Goal: Task Accomplishment & Management: Manage account settings

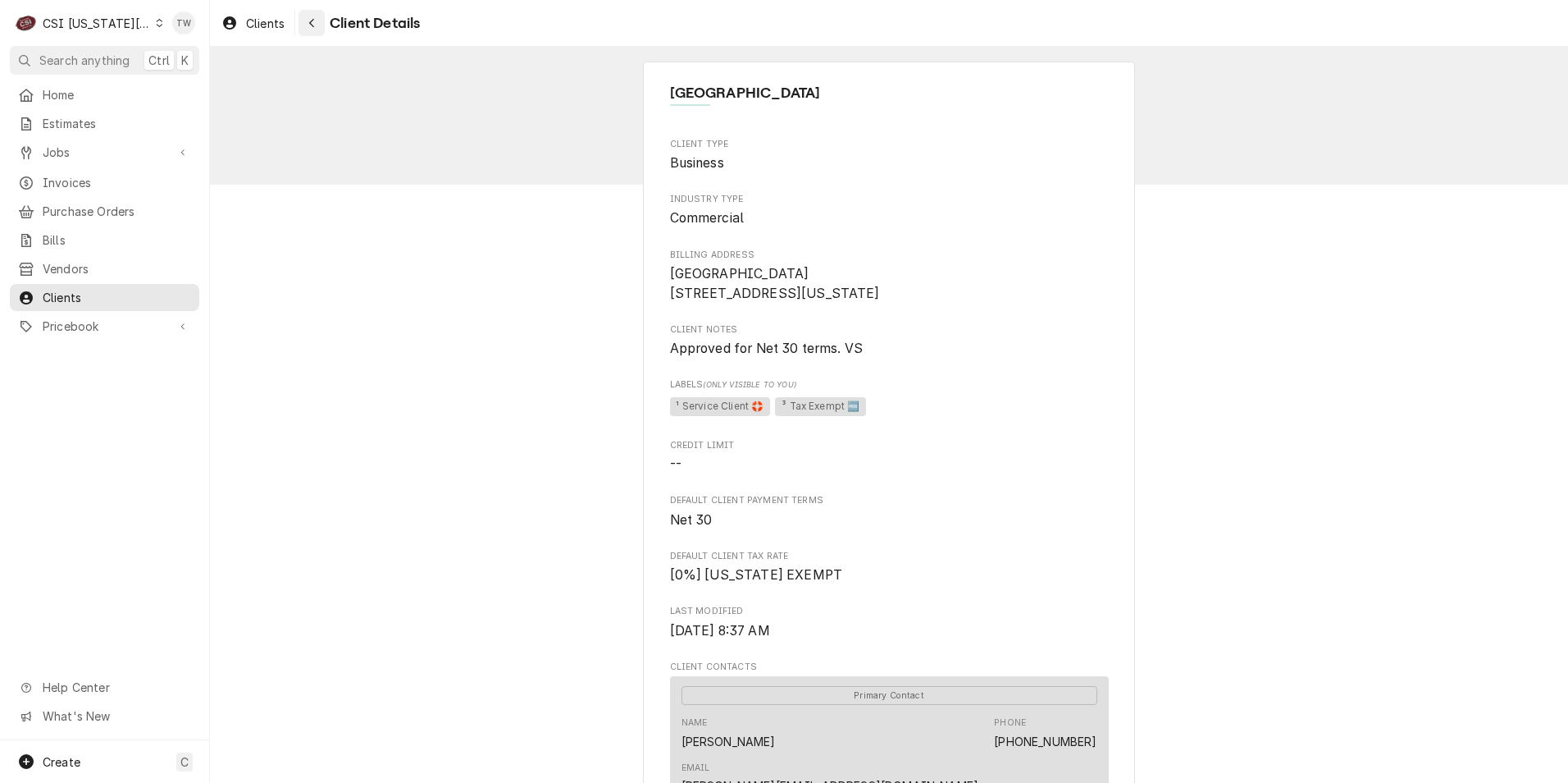
drag, startPoint x: 305, startPoint y: 25, endPoint x: 316, endPoint y: 27, distance: 11.2
click at [306, 25] on div "Navigate back" at bounding box center [311, 23] width 16 height 16
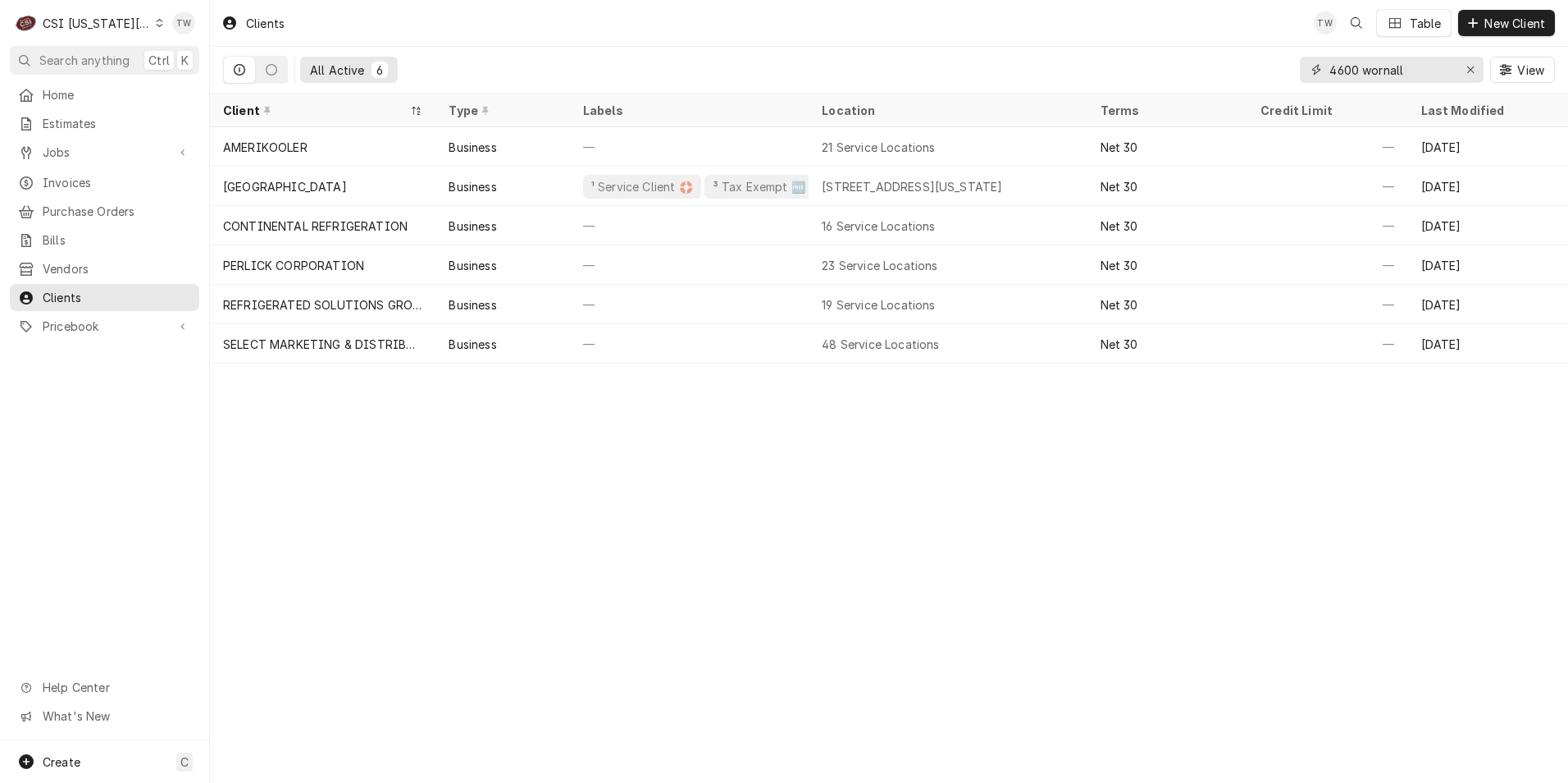
drag, startPoint x: 1413, startPoint y: 74, endPoint x: 1050, endPoint y: 61, distance: 363.2
click at [1054, 62] on div "All Active 6 4600 wornall View" at bounding box center [889, 70] width 1332 height 46
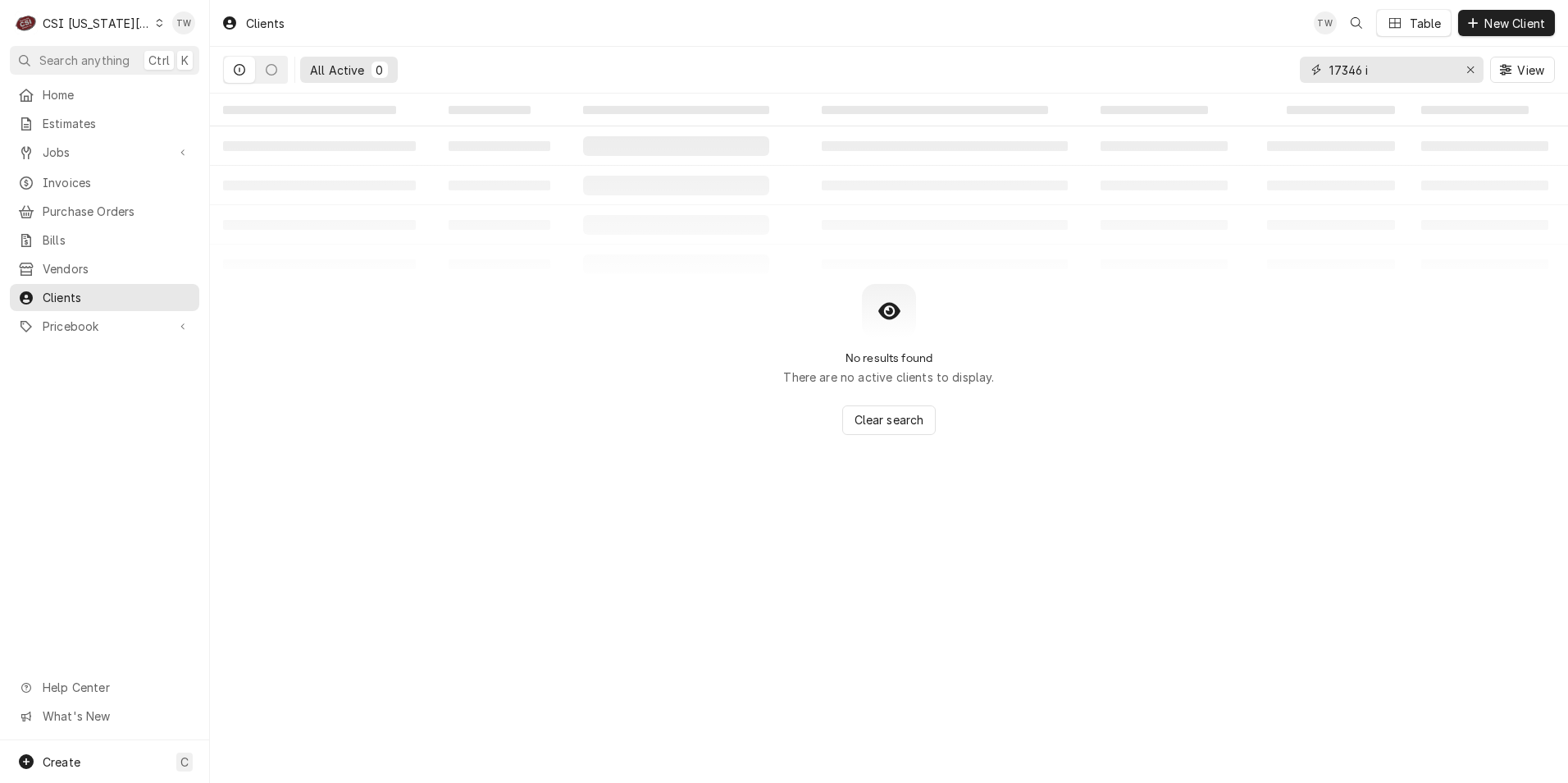
click at [1396, 65] on input "17346 i" at bounding box center [1391, 69] width 123 height 26
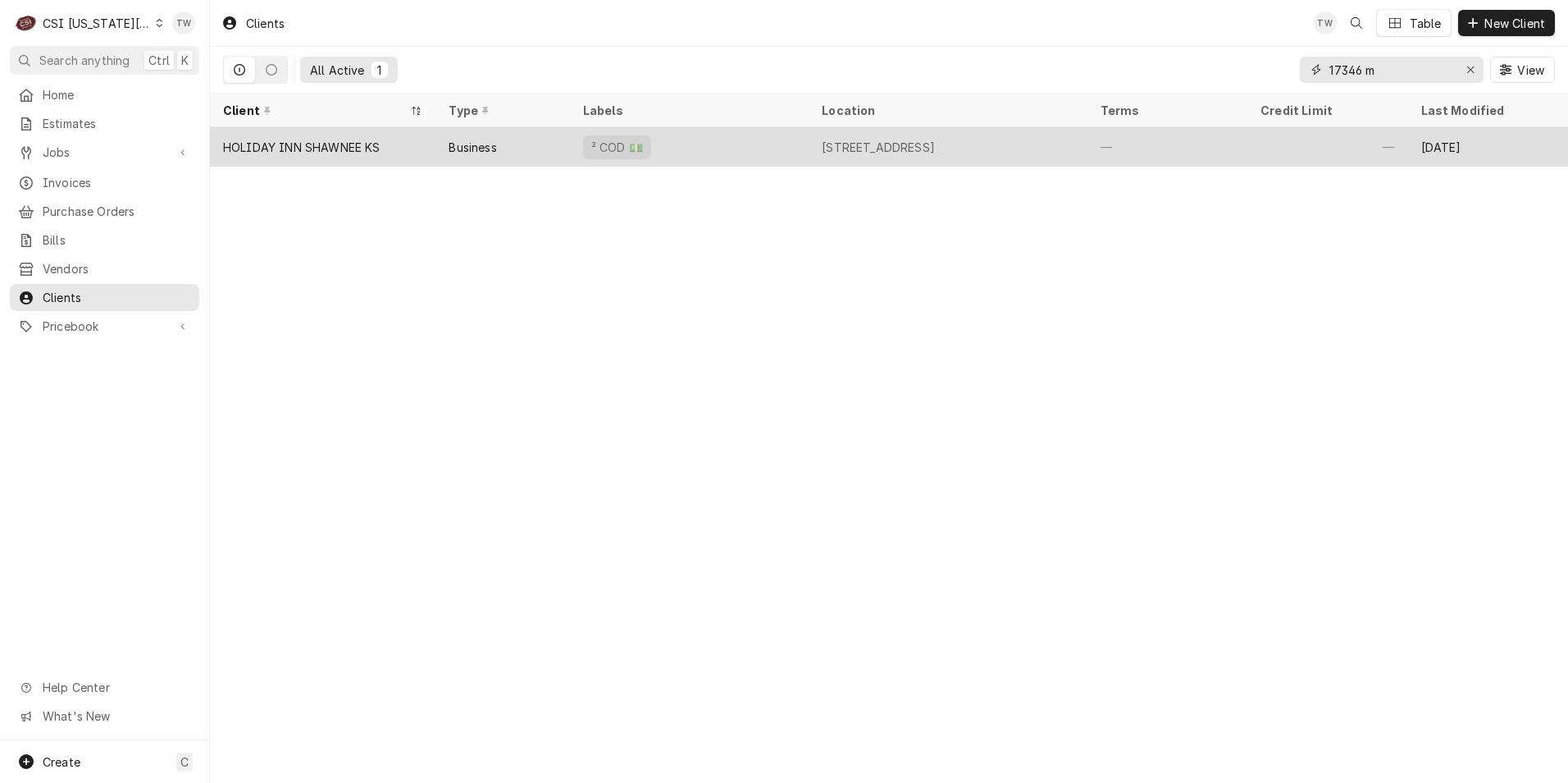
type input "17346 m"
click at [411, 144] on div "HOLIDAY INN SHAWNEE KS" at bounding box center [322, 146] width 226 height 40
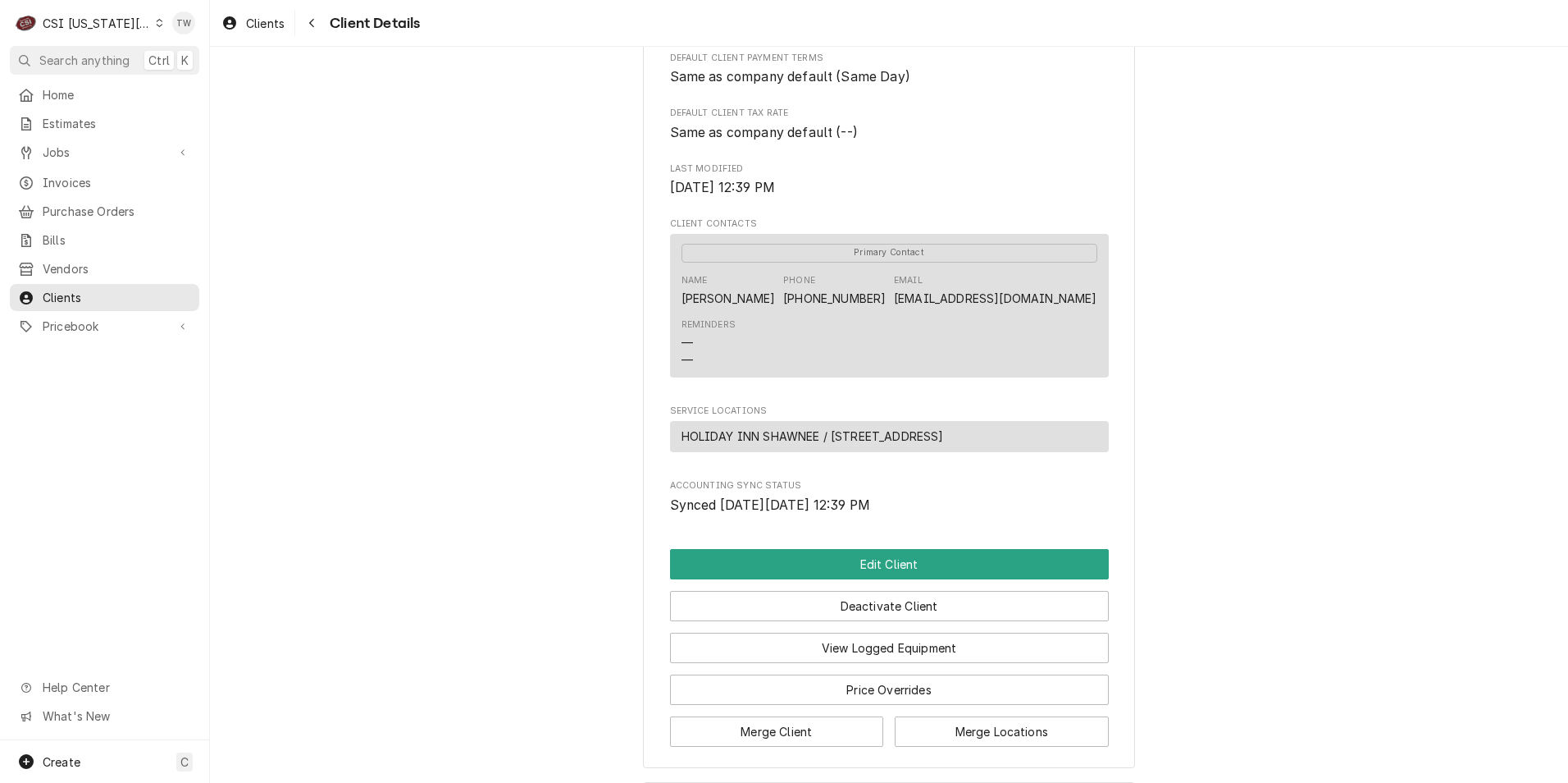
scroll to position [603, 0]
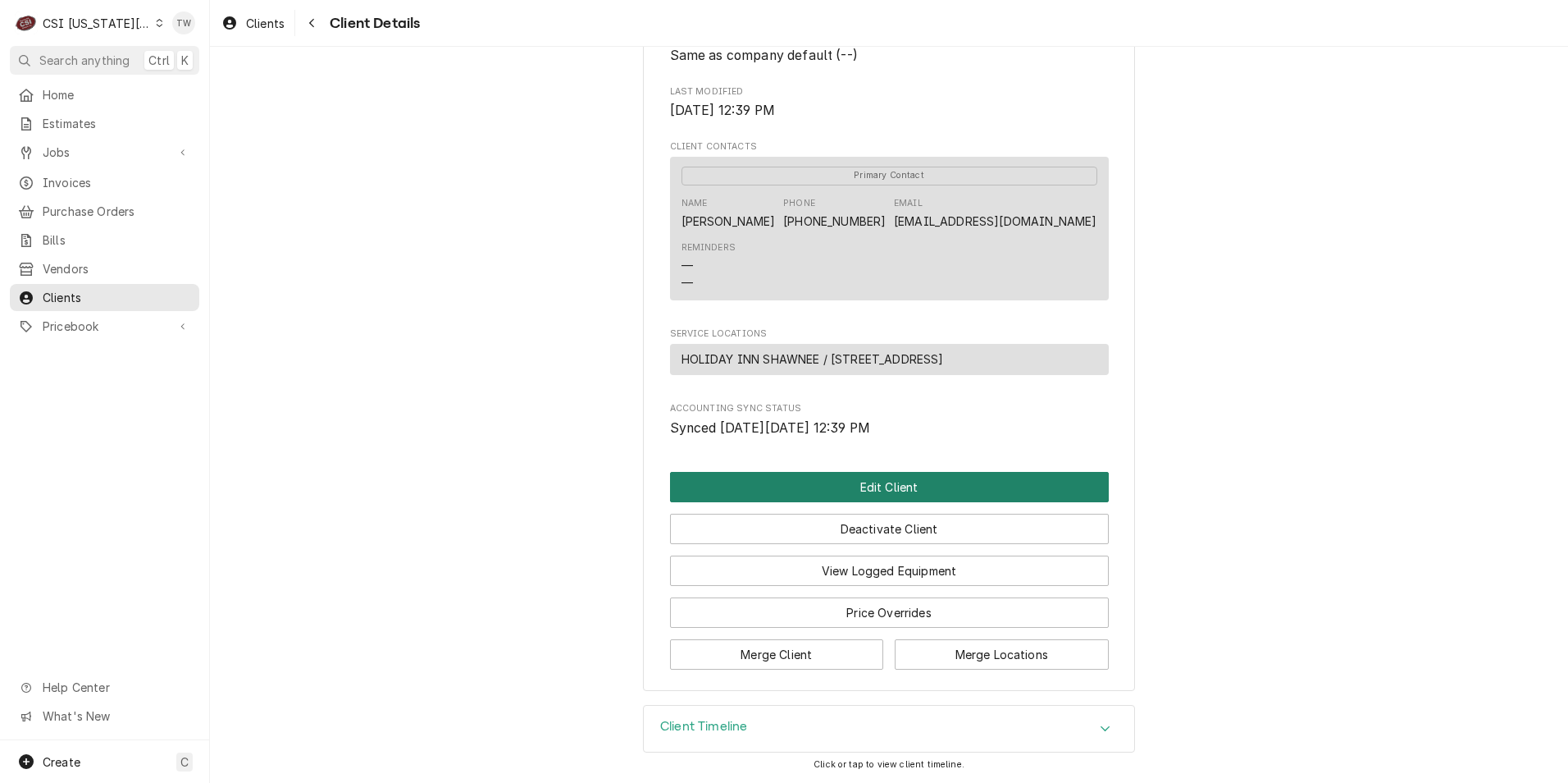
click at [803, 479] on button "Edit Client" at bounding box center [889, 487] width 439 height 30
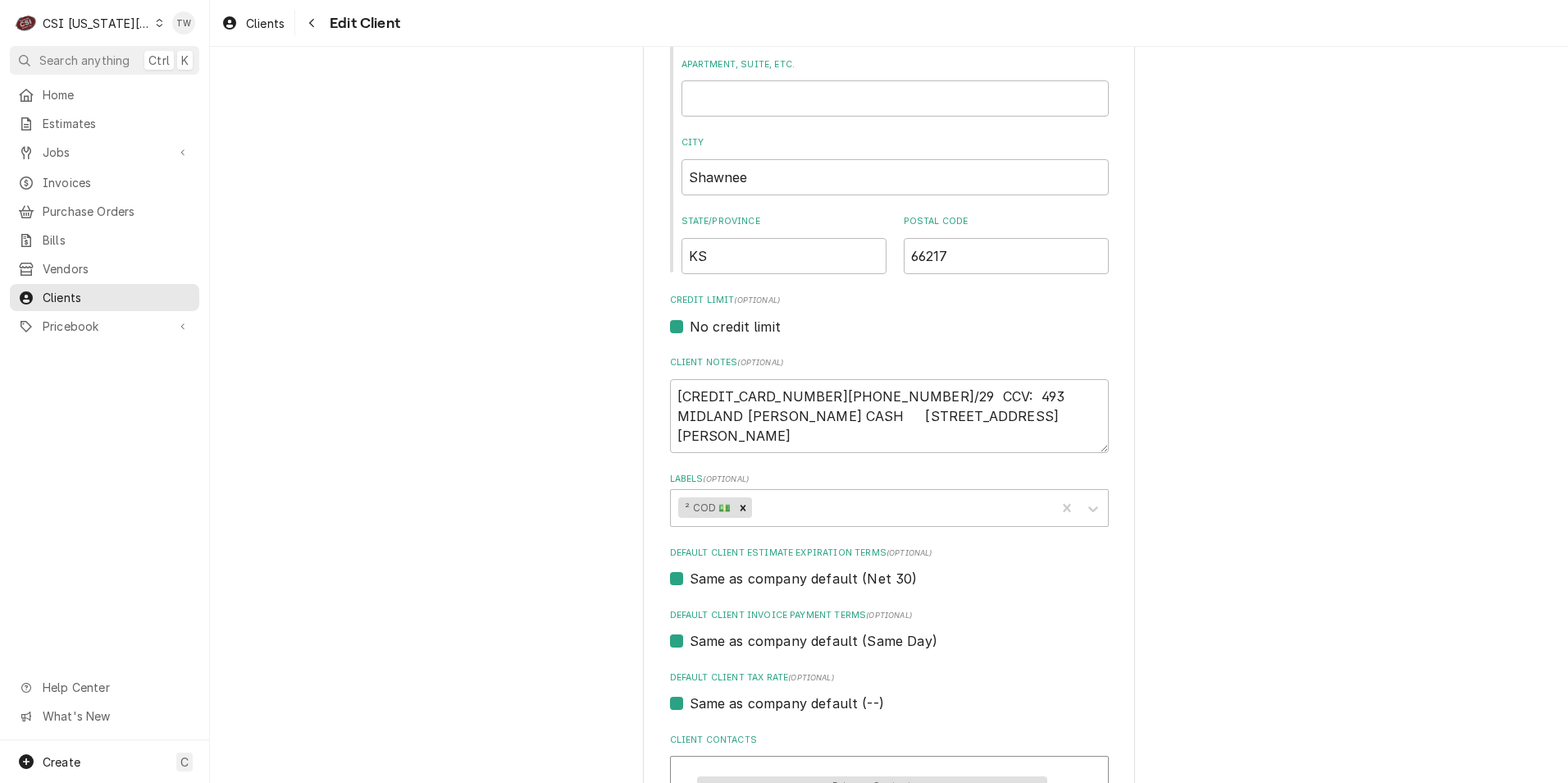
scroll to position [493, 0]
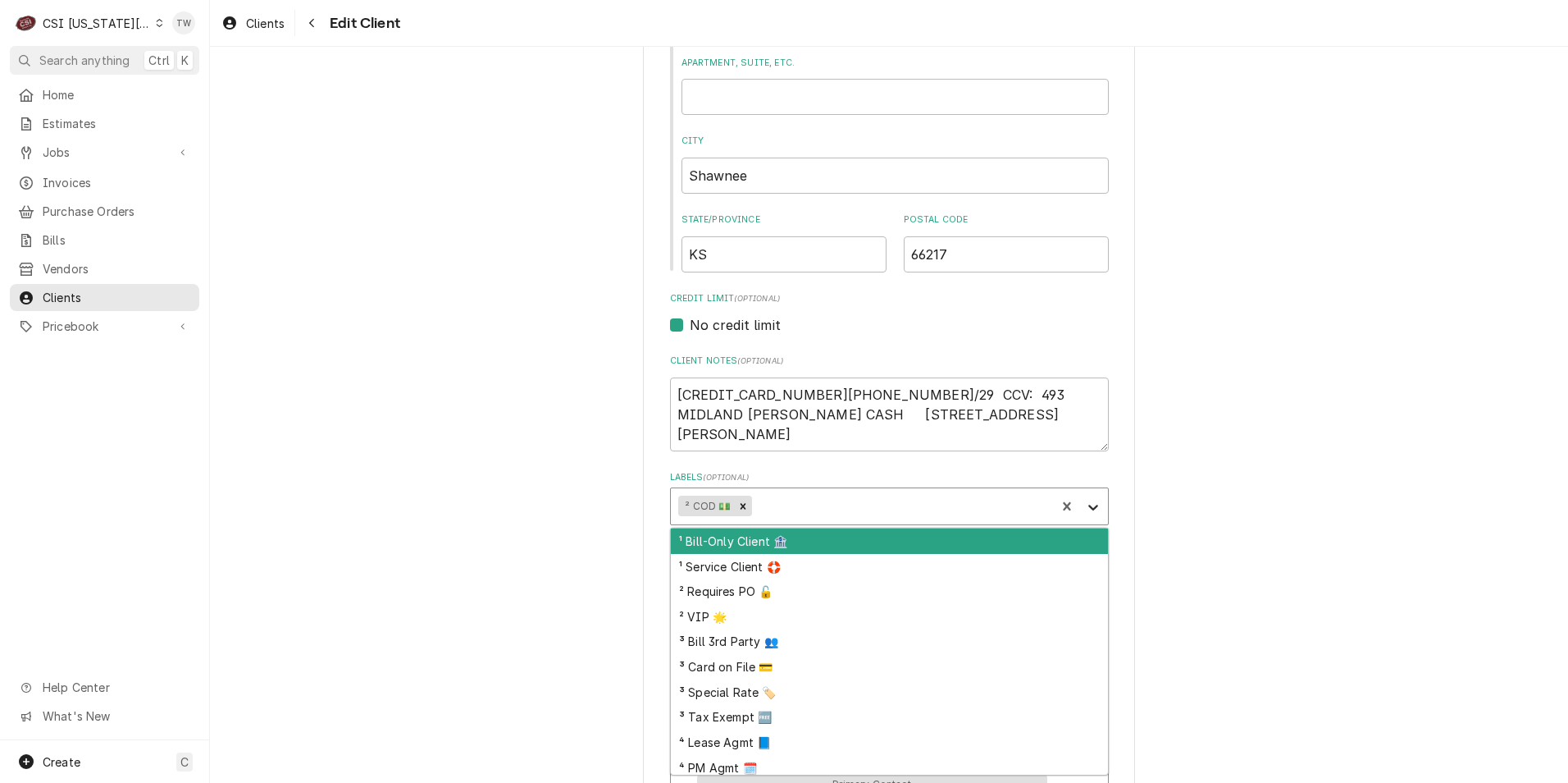
click at [1087, 504] on icon "Labels" at bounding box center [1092, 507] width 16 height 16
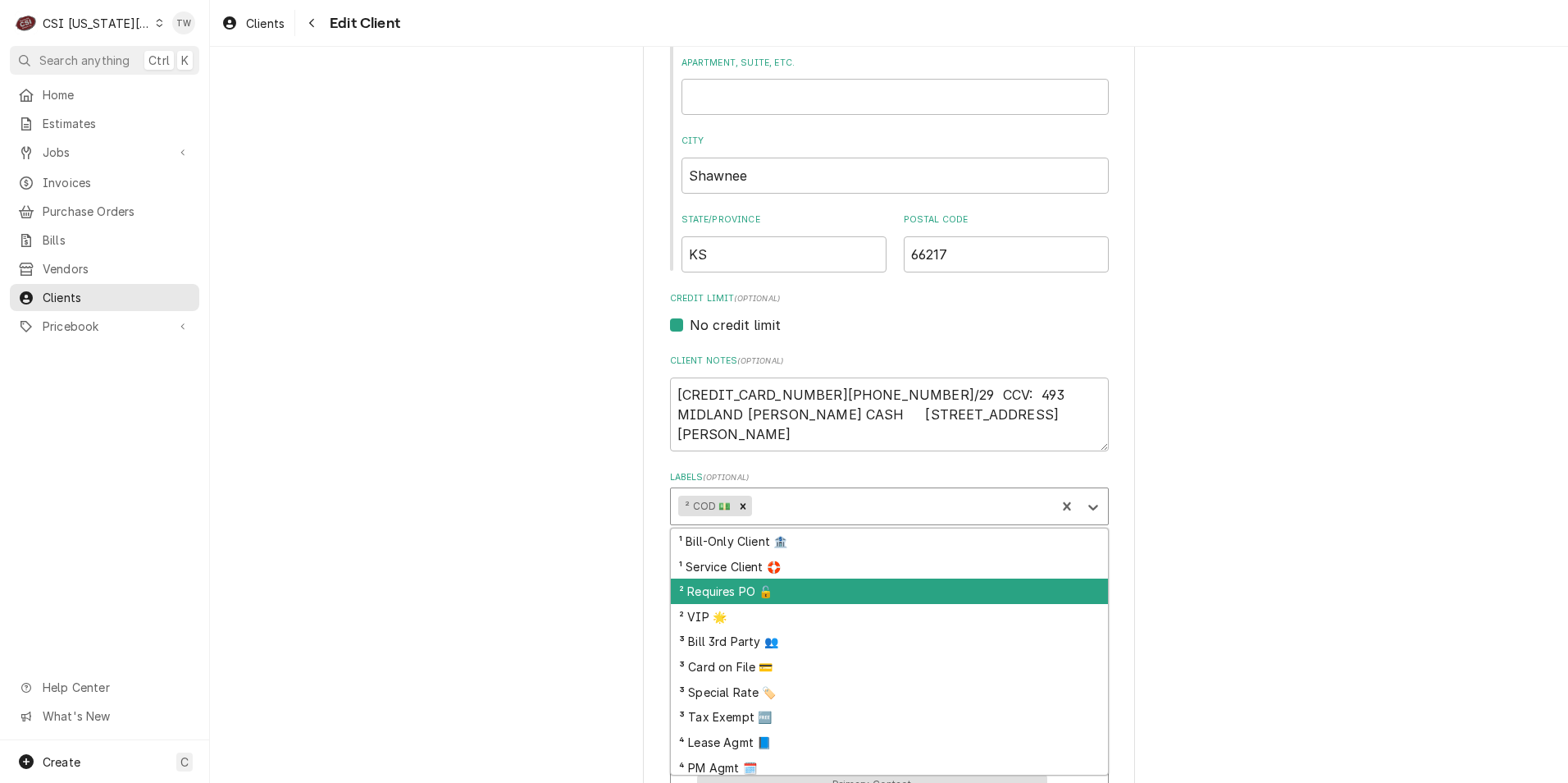
scroll to position [30, 0]
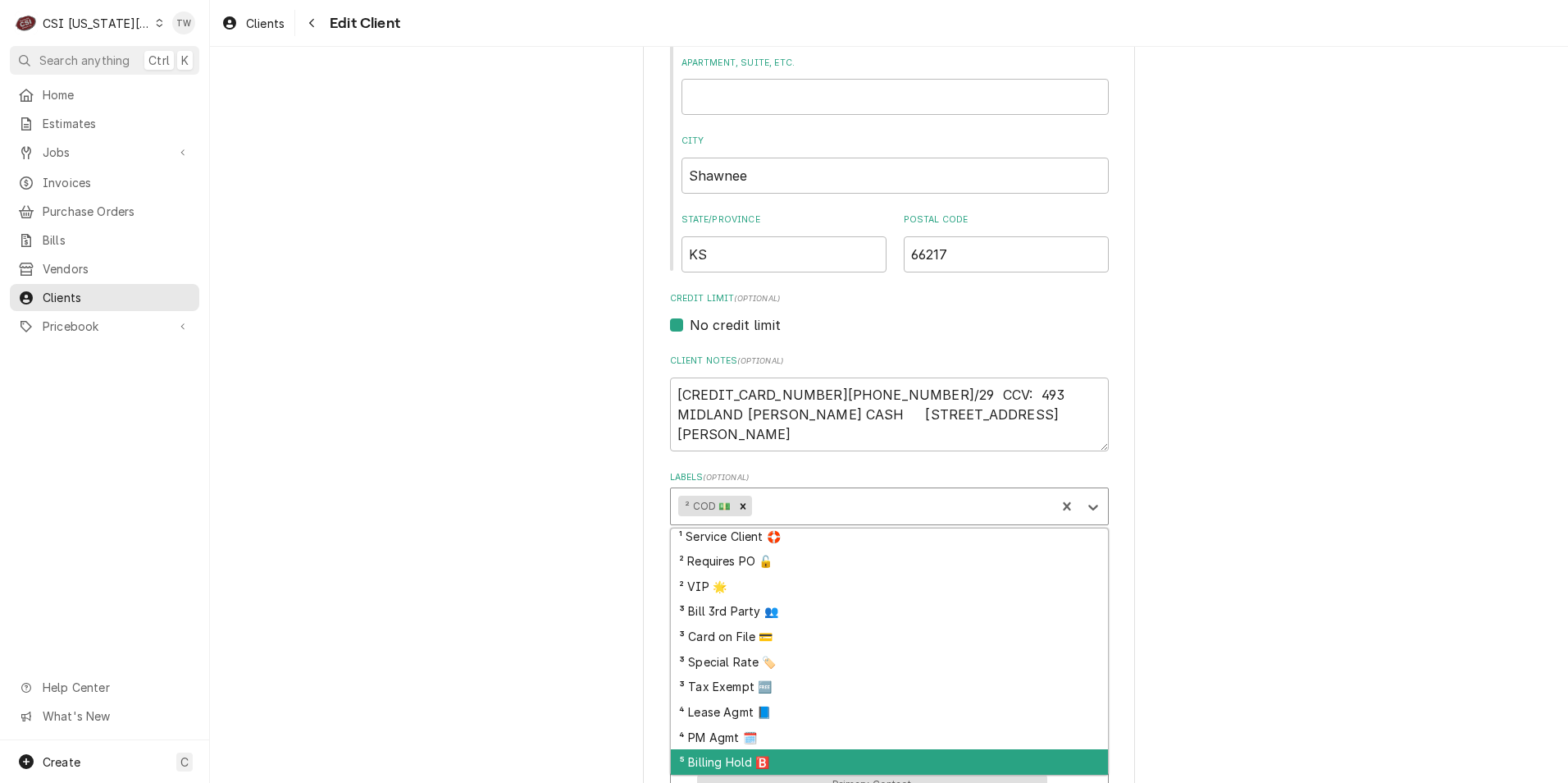
click at [816, 753] on div "⁵ Billing Hold 🅱️" at bounding box center [889, 762] width 437 height 25
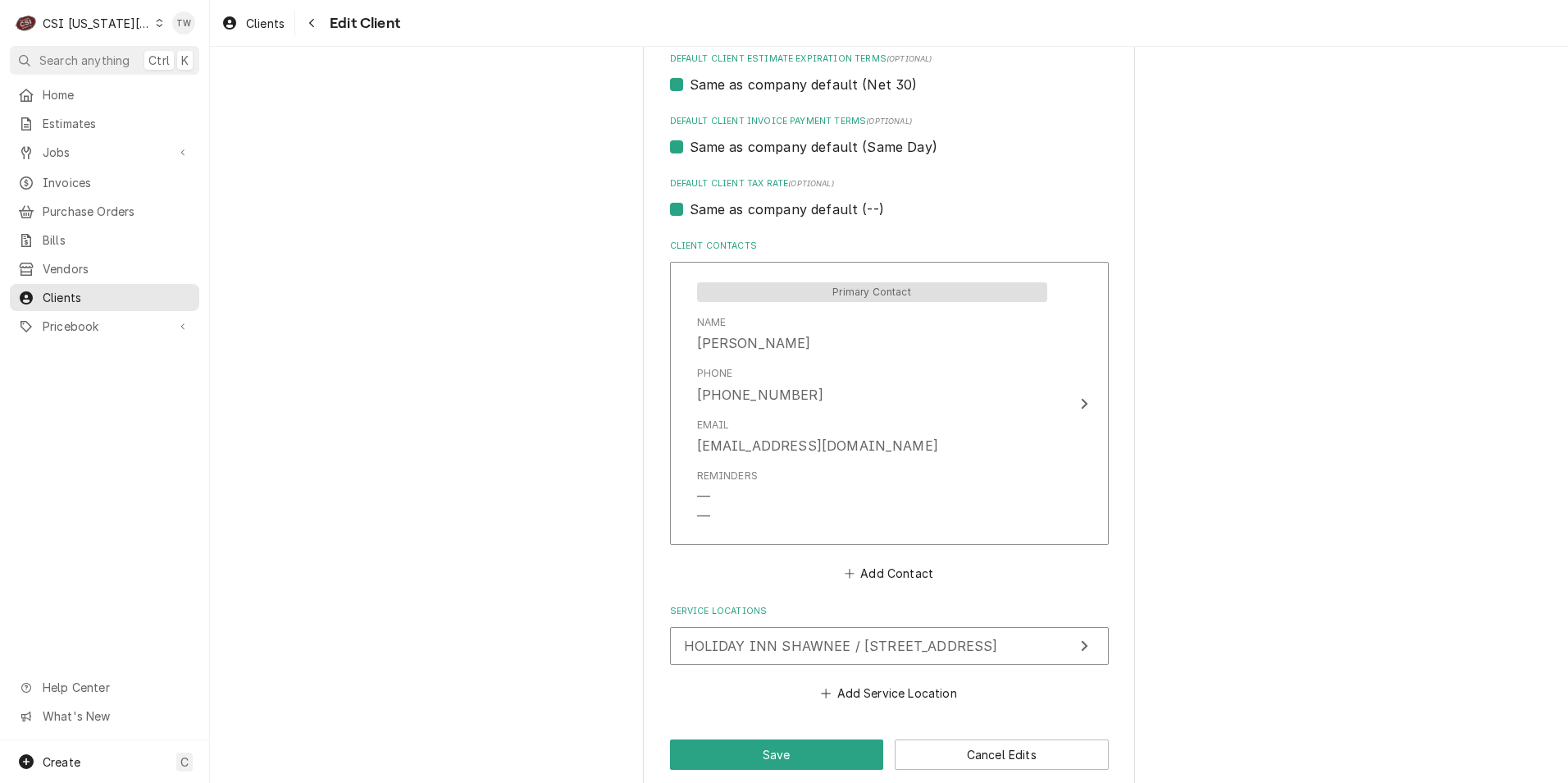
scroll to position [1007, 0]
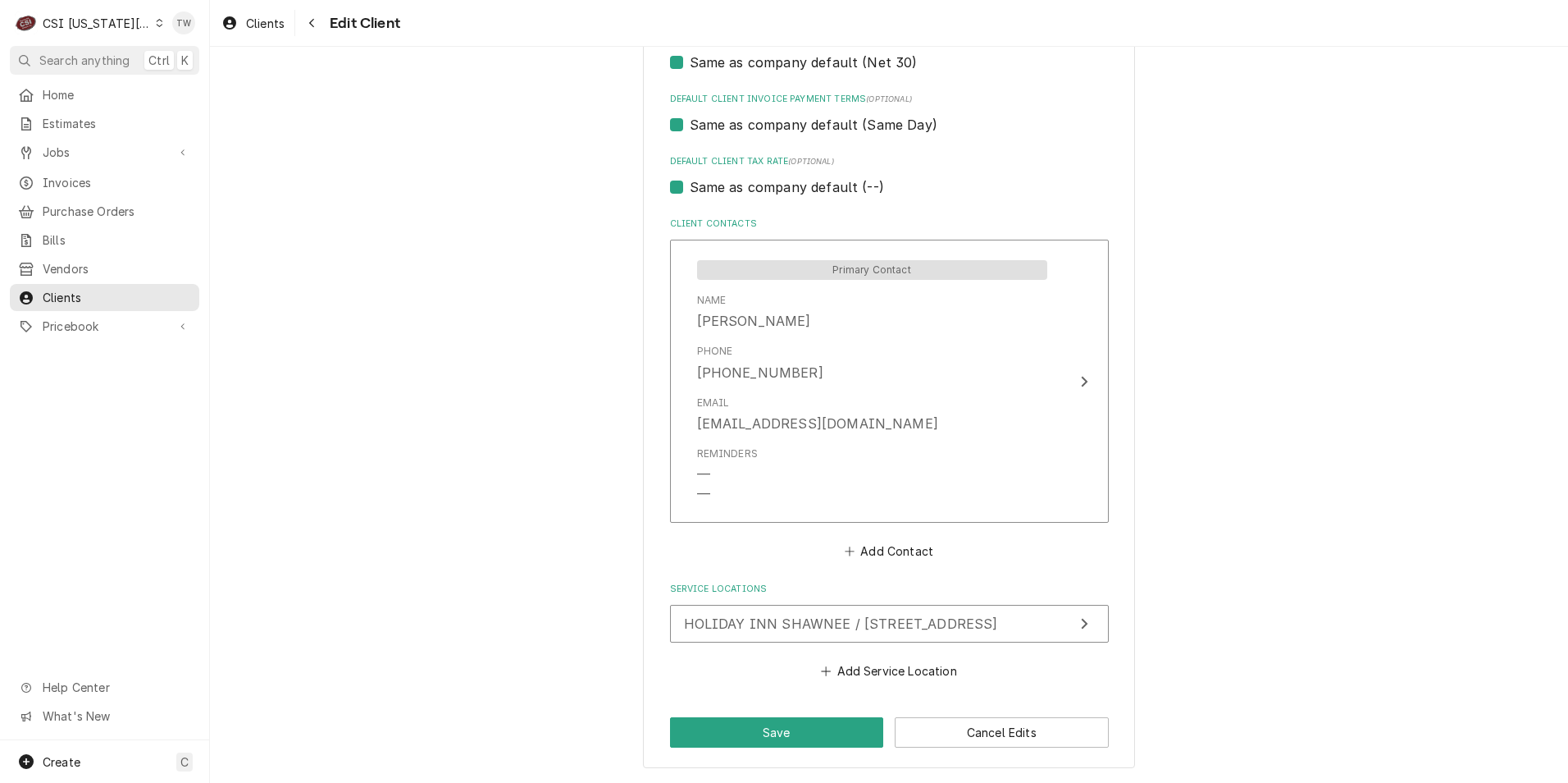
click at [734, 722] on button "Save" at bounding box center [777, 732] width 214 height 30
type textarea "x"
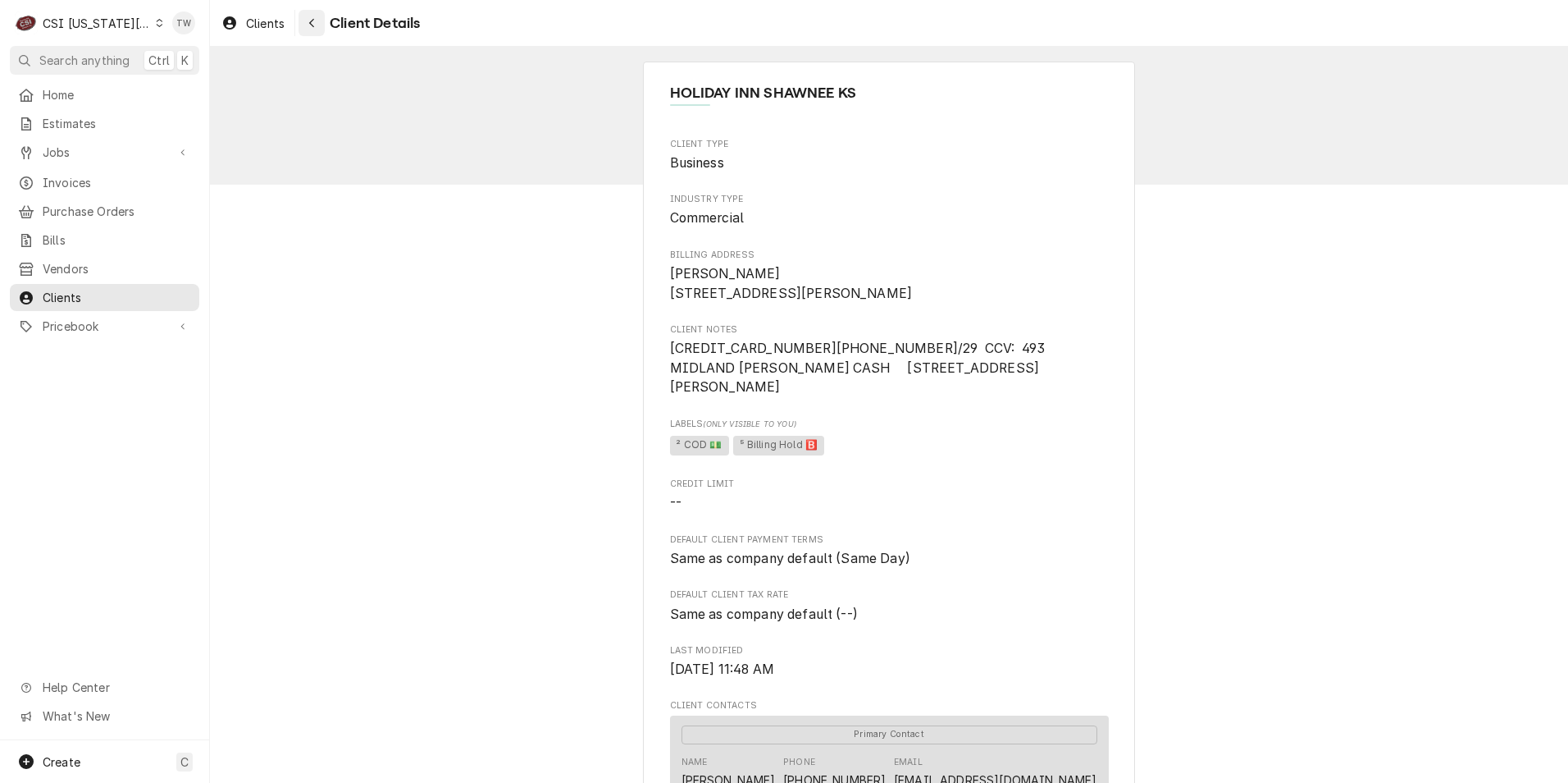
click at [302, 29] on button "Navigate back" at bounding box center [311, 23] width 26 height 26
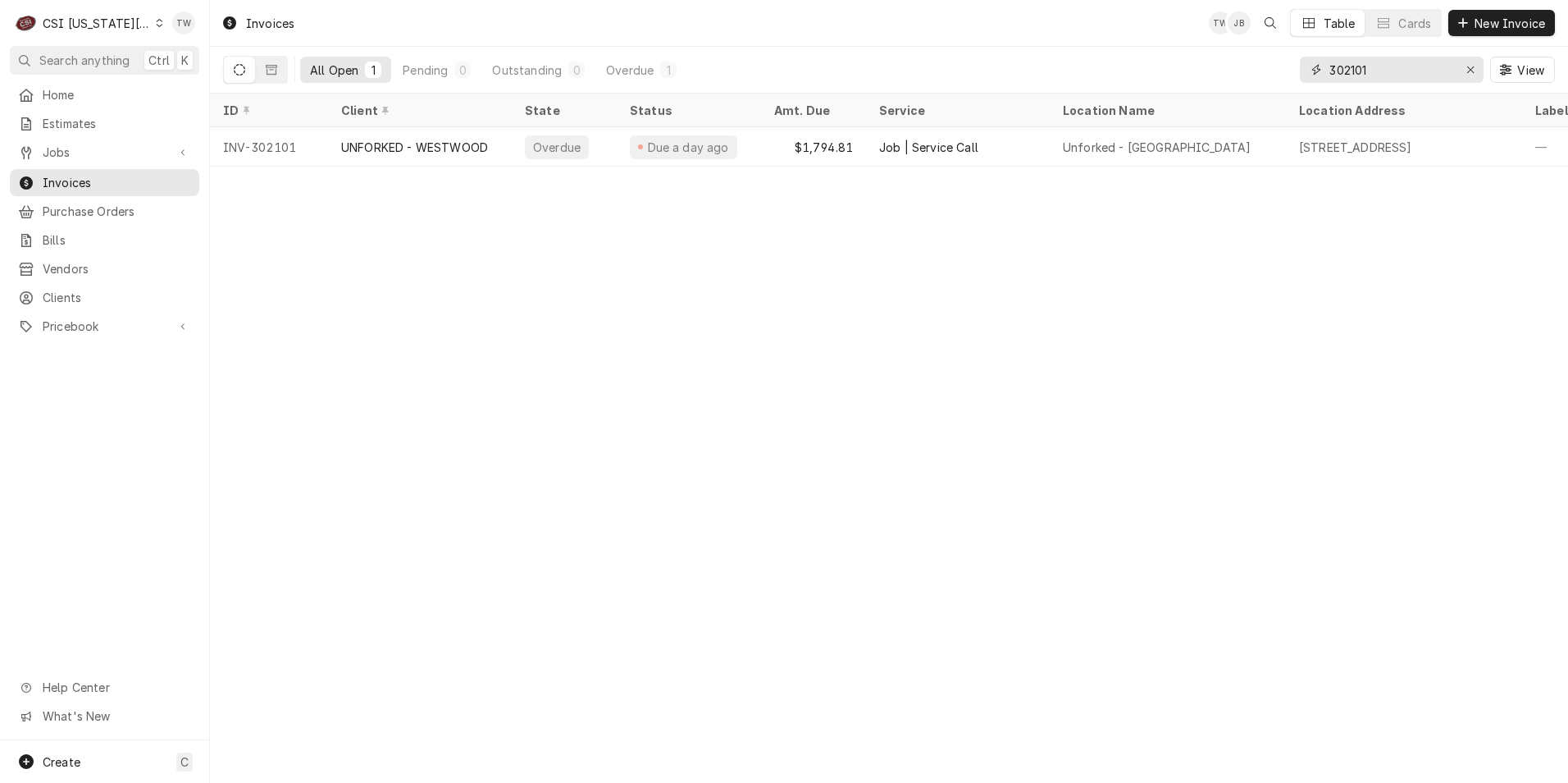
drag, startPoint x: 1432, startPoint y: 63, endPoint x: 1072, endPoint y: 42, distance: 360.6
click at [1072, 42] on div "Invoices TW JB Table Cards New Invoice All Open 1 Pending 0 Outstanding 0 Overd…" at bounding box center [889, 46] width 1358 height 93
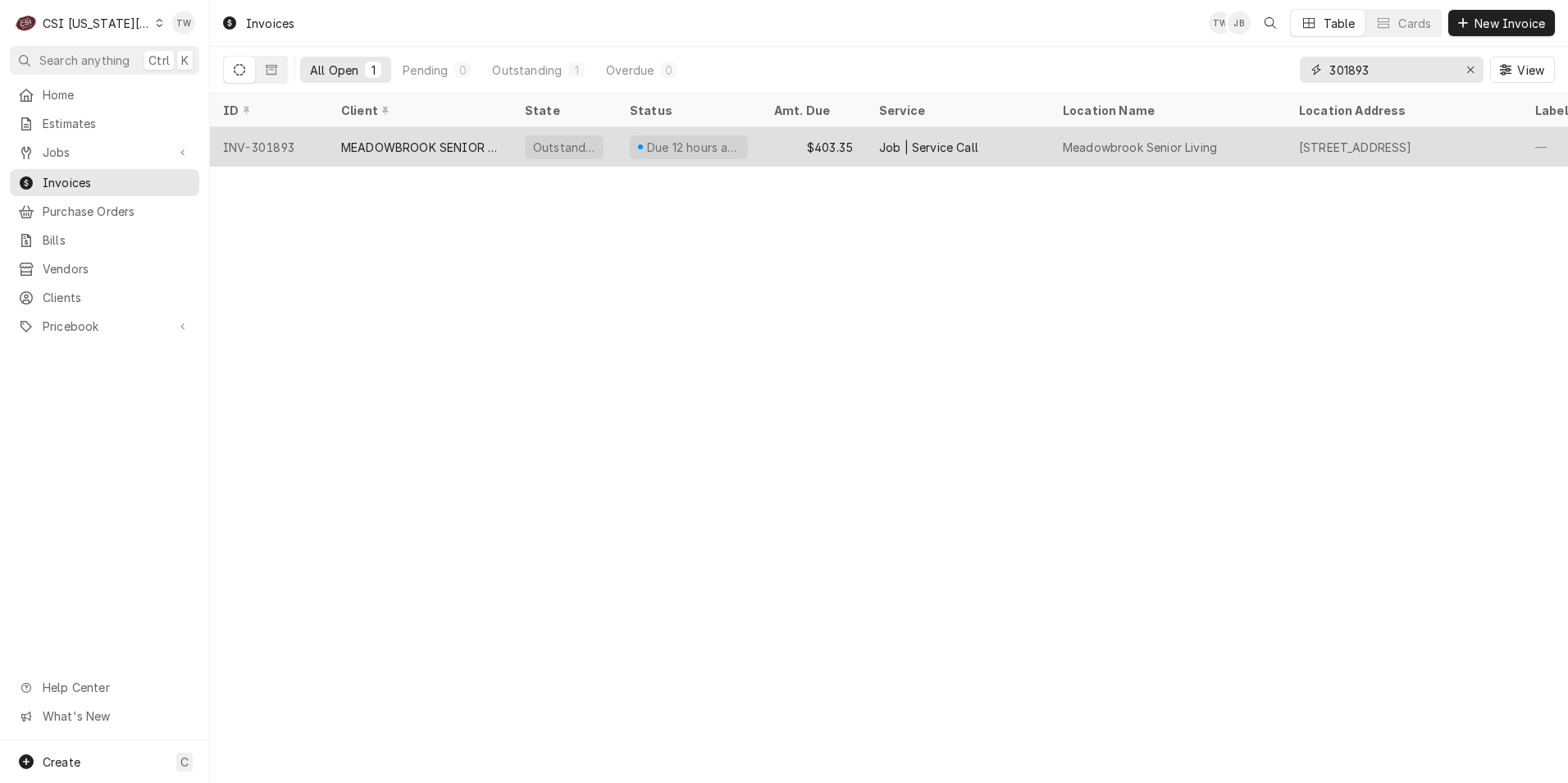
type input "301893"
click at [491, 150] on div "MEADOWBROOK SENIOR LIVING" at bounding box center [419, 147] width 157 height 17
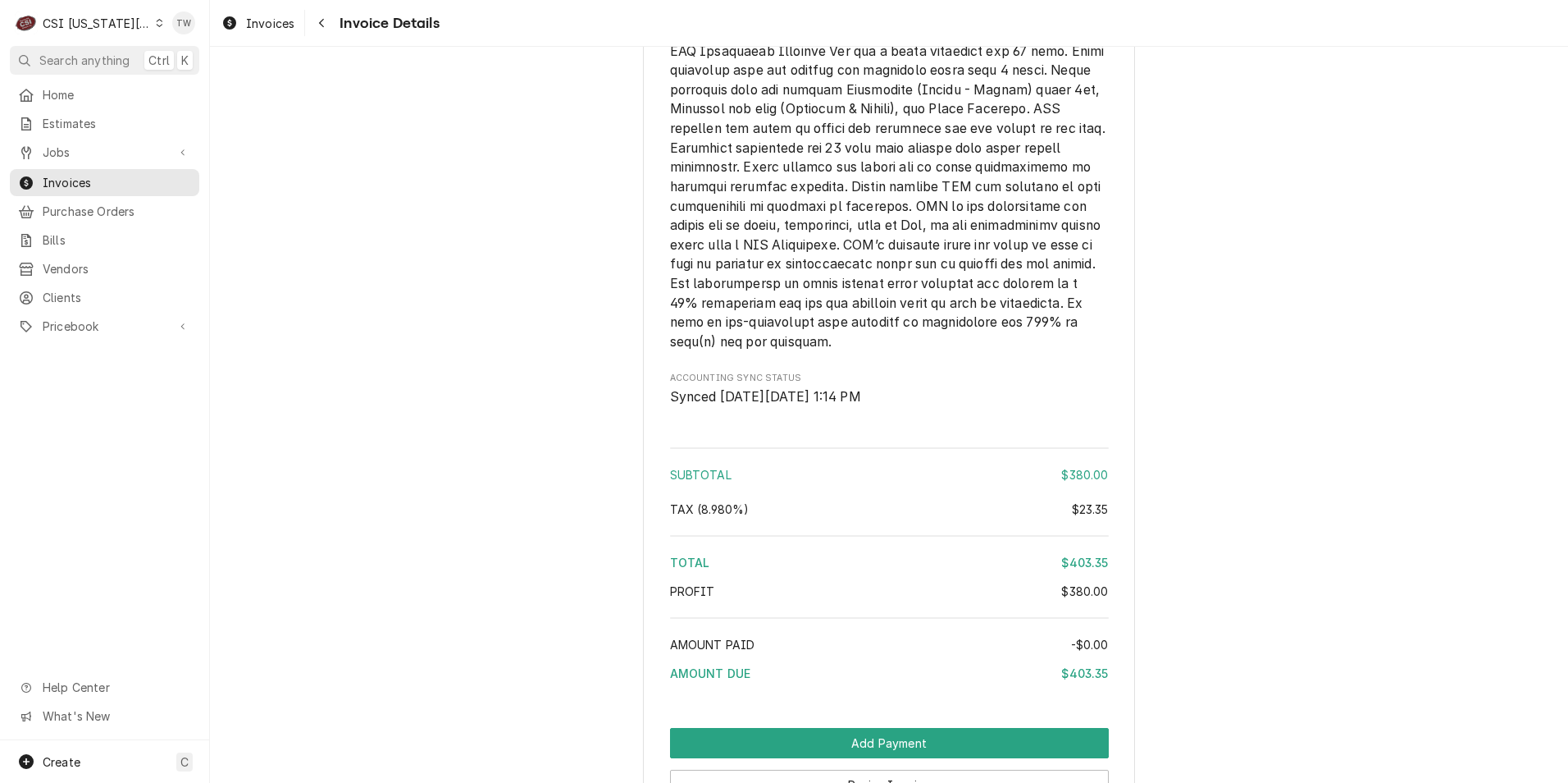
scroll to position [2567, 0]
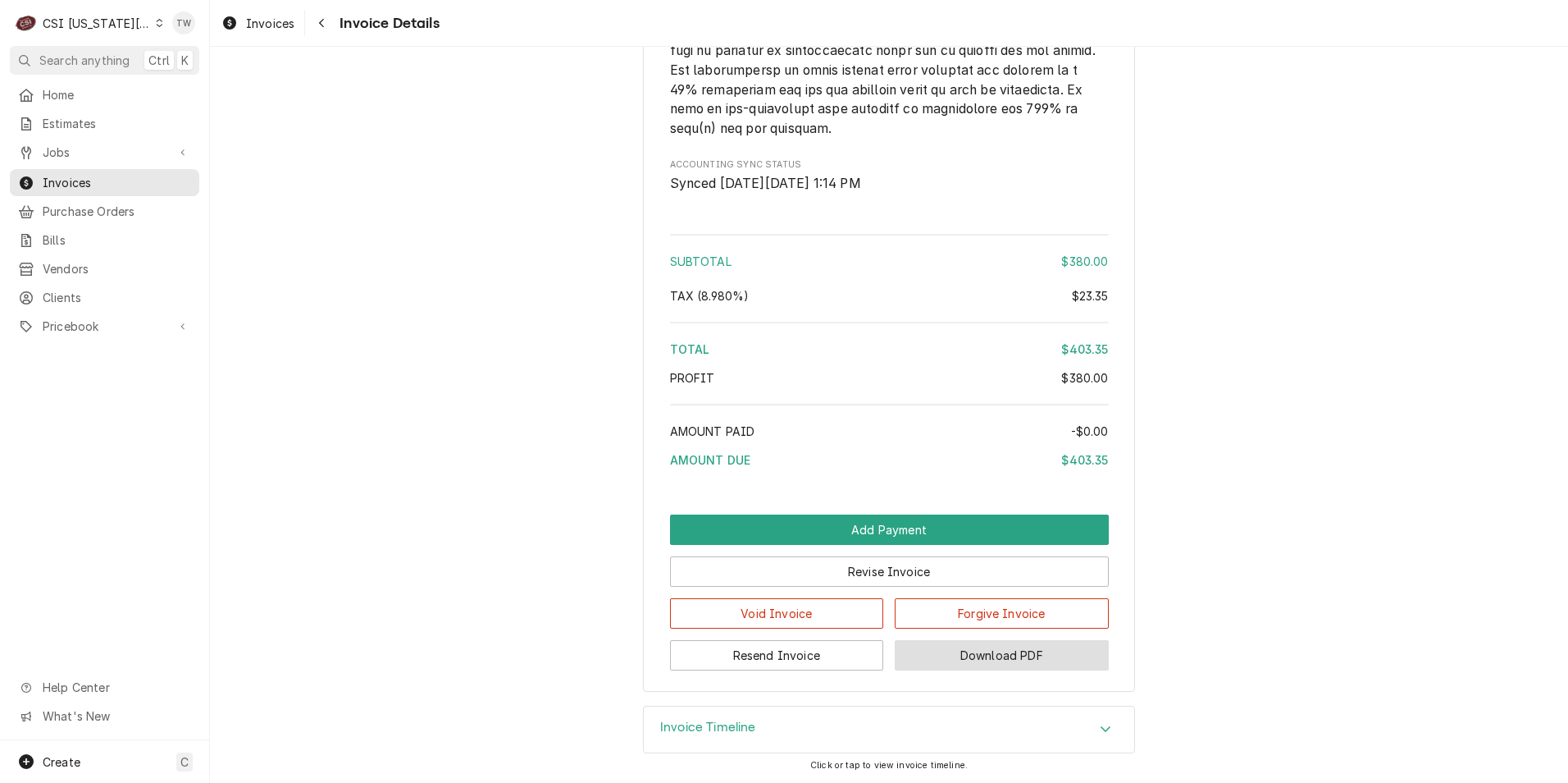
click at [941, 649] on button "Download PDF" at bounding box center [1002, 655] width 214 height 30
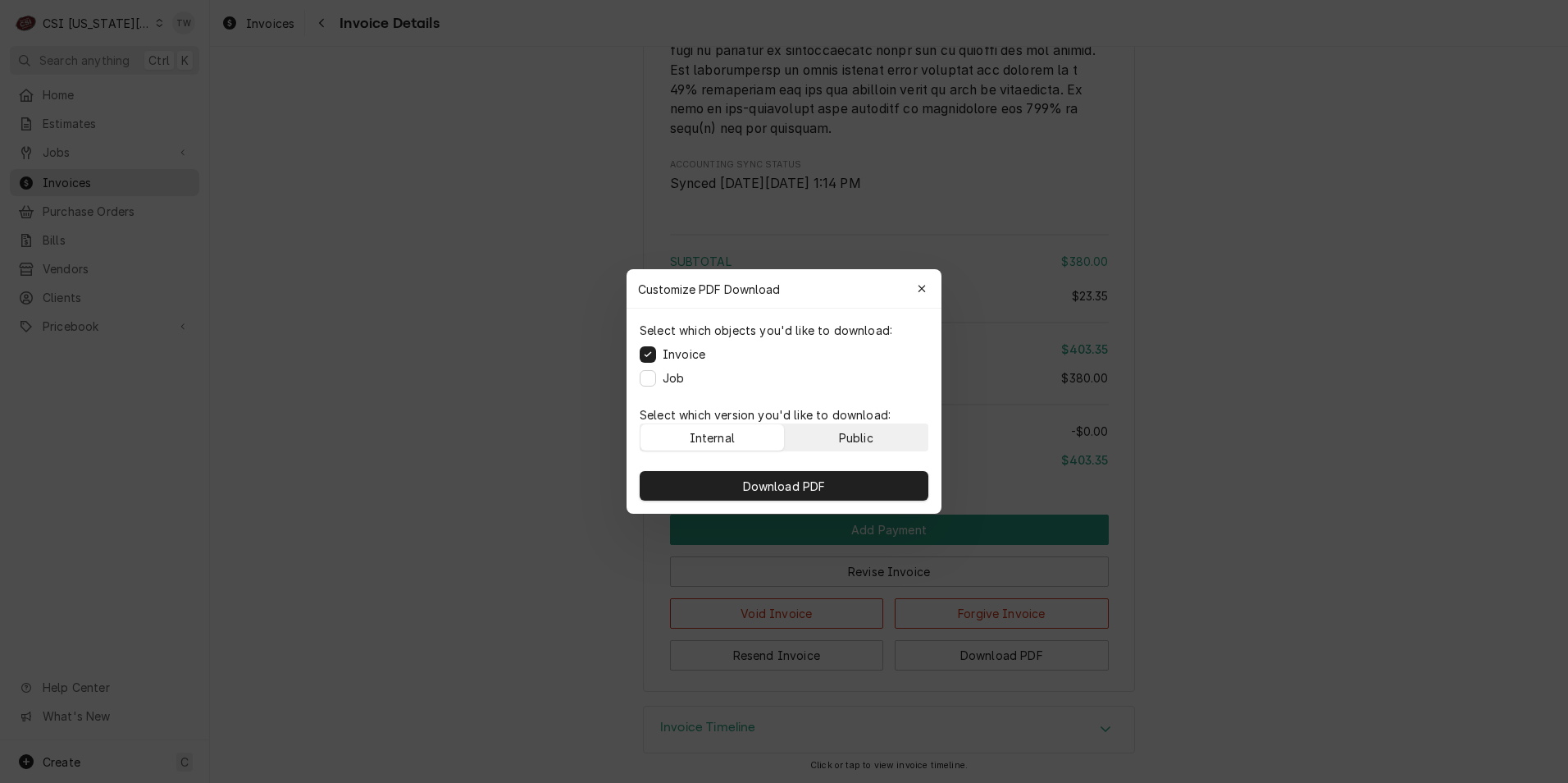
click at [838, 428] on button "Public" at bounding box center [857, 437] width 144 height 26
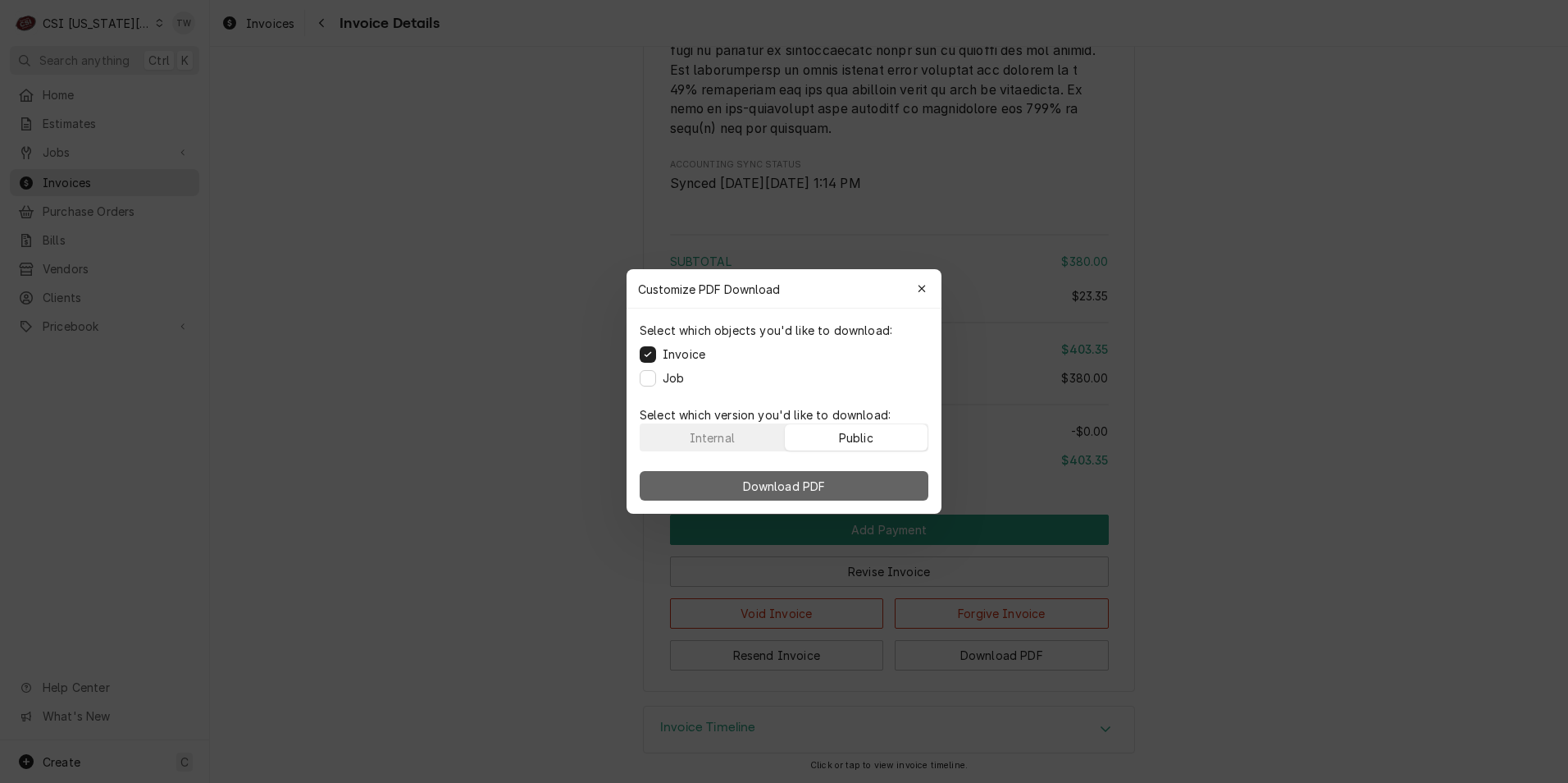
click at [819, 481] on span "Download PDF" at bounding box center [784, 486] width 89 height 17
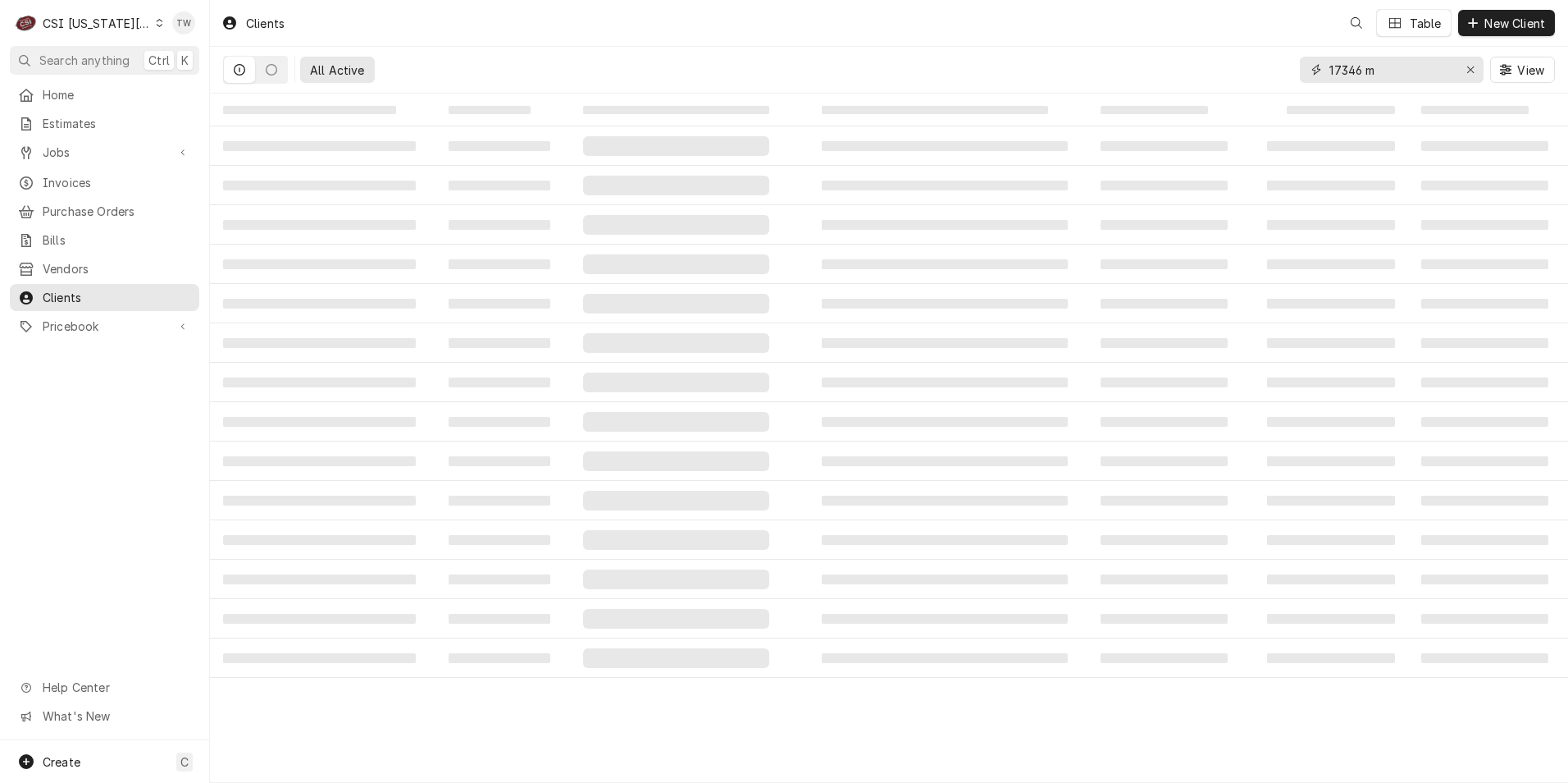
drag, startPoint x: 1401, startPoint y: 76, endPoint x: 1215, endPoint y: 51, distance: 187.7
click at [1197, 62] on div "All Active 17346 m View" at bounding box center [889, 70] width 1332 height 46
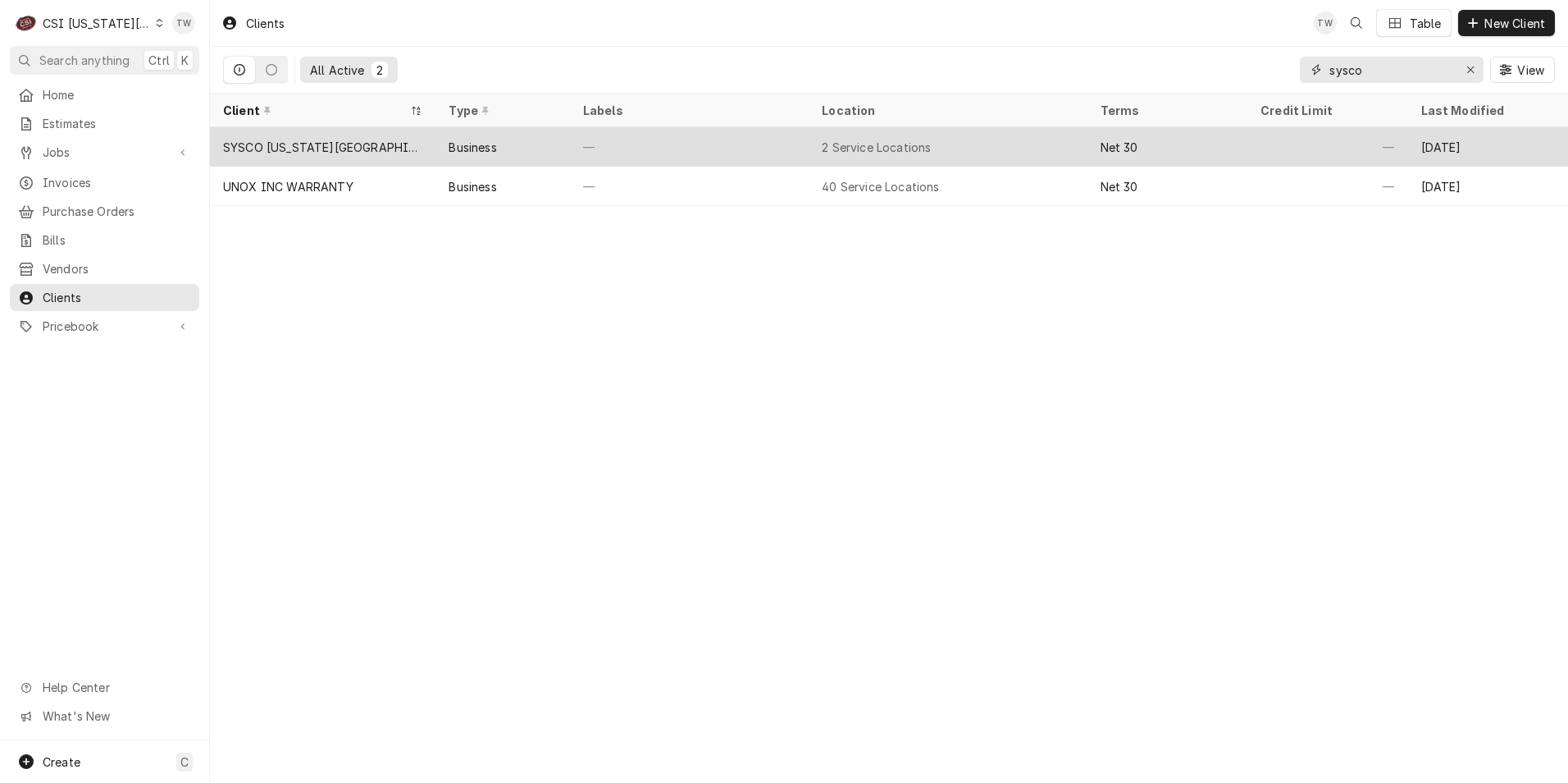
type input "sysco"
click at [715, 129] on div "—" at bounding box center [689, 146] width 239 height 40
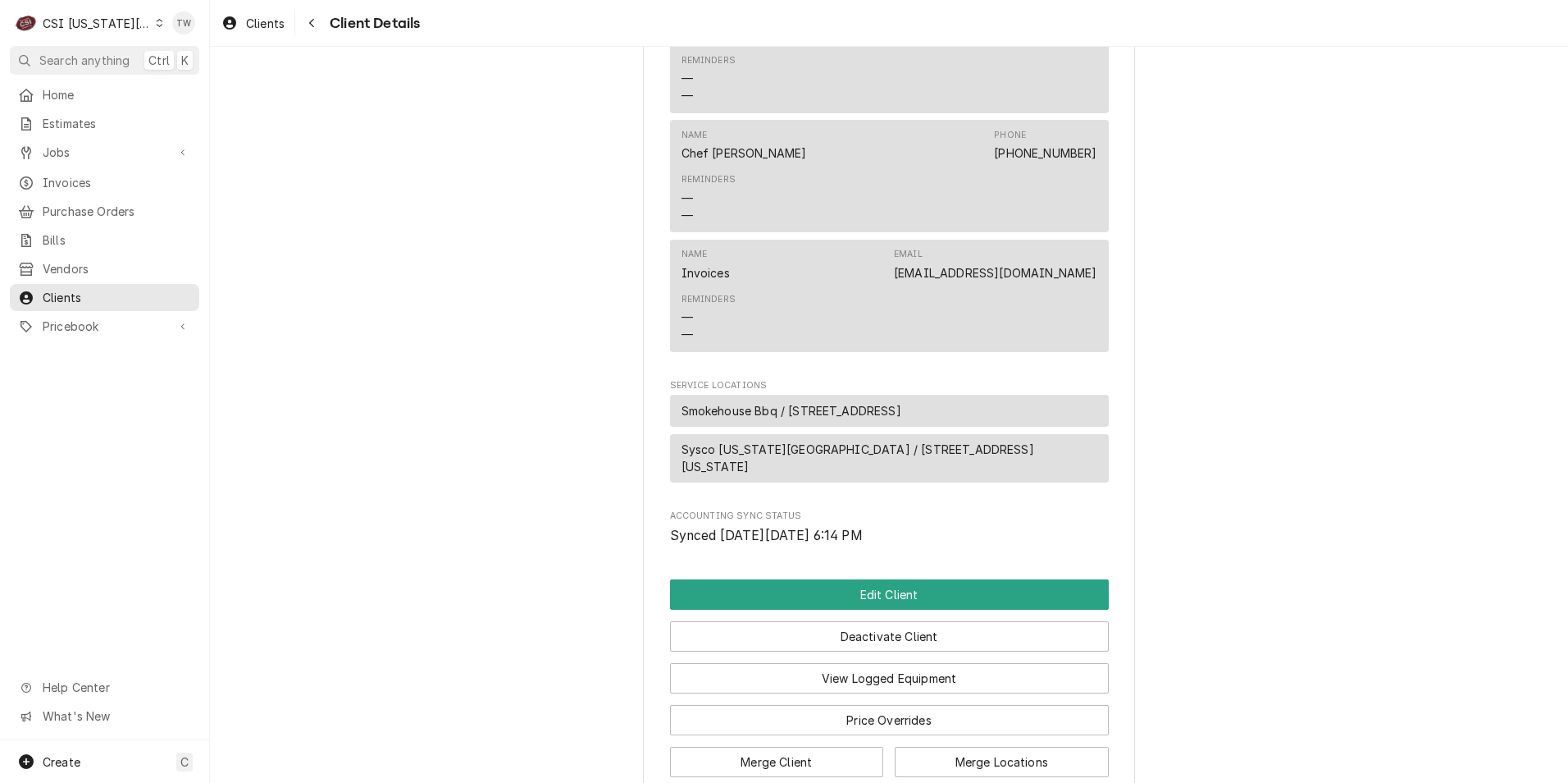
scroll to position [837, 0]
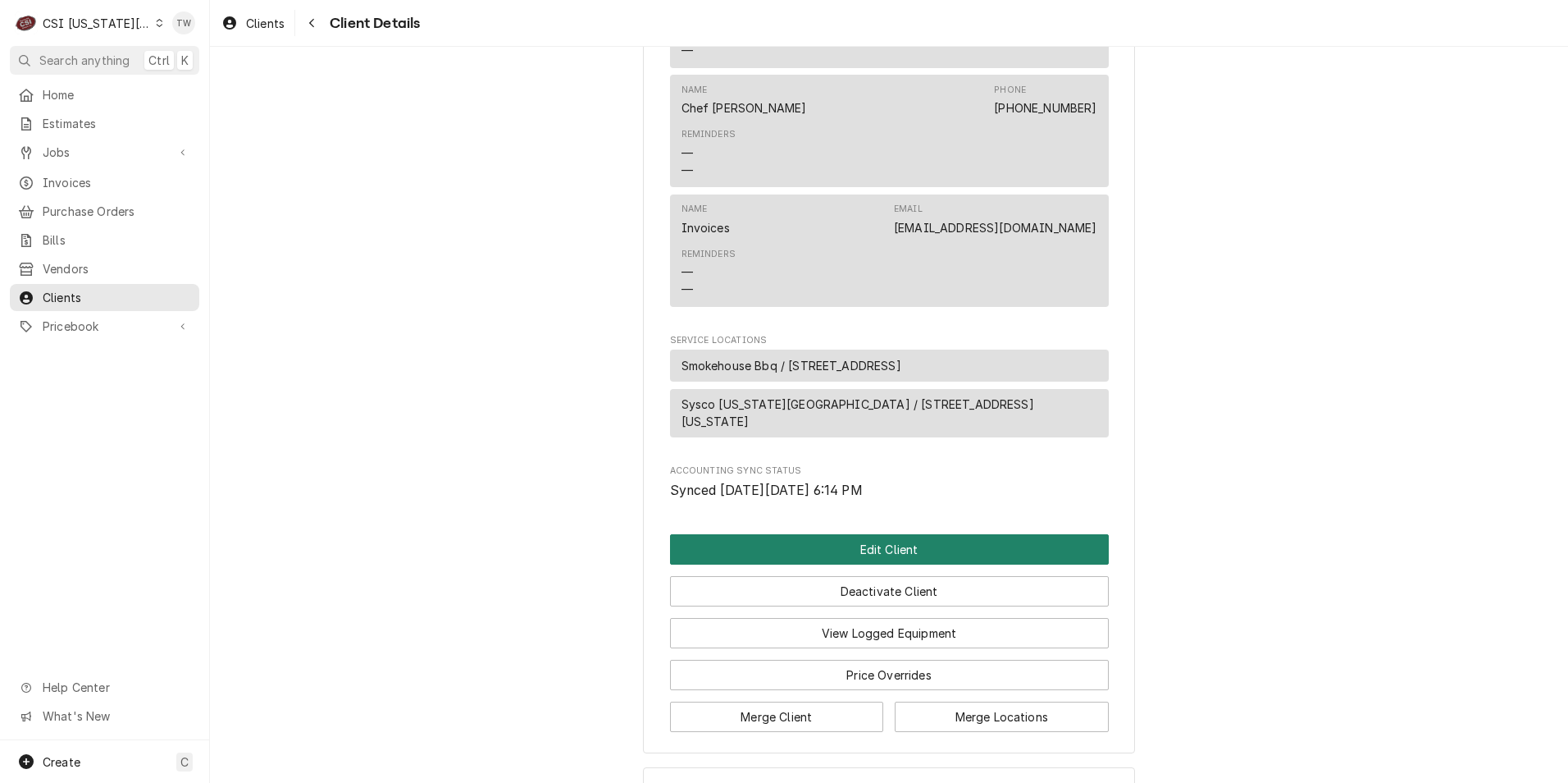
click at [856, 534] on button "Edit Client" at bounding box center [889, 549] width 439 height 30
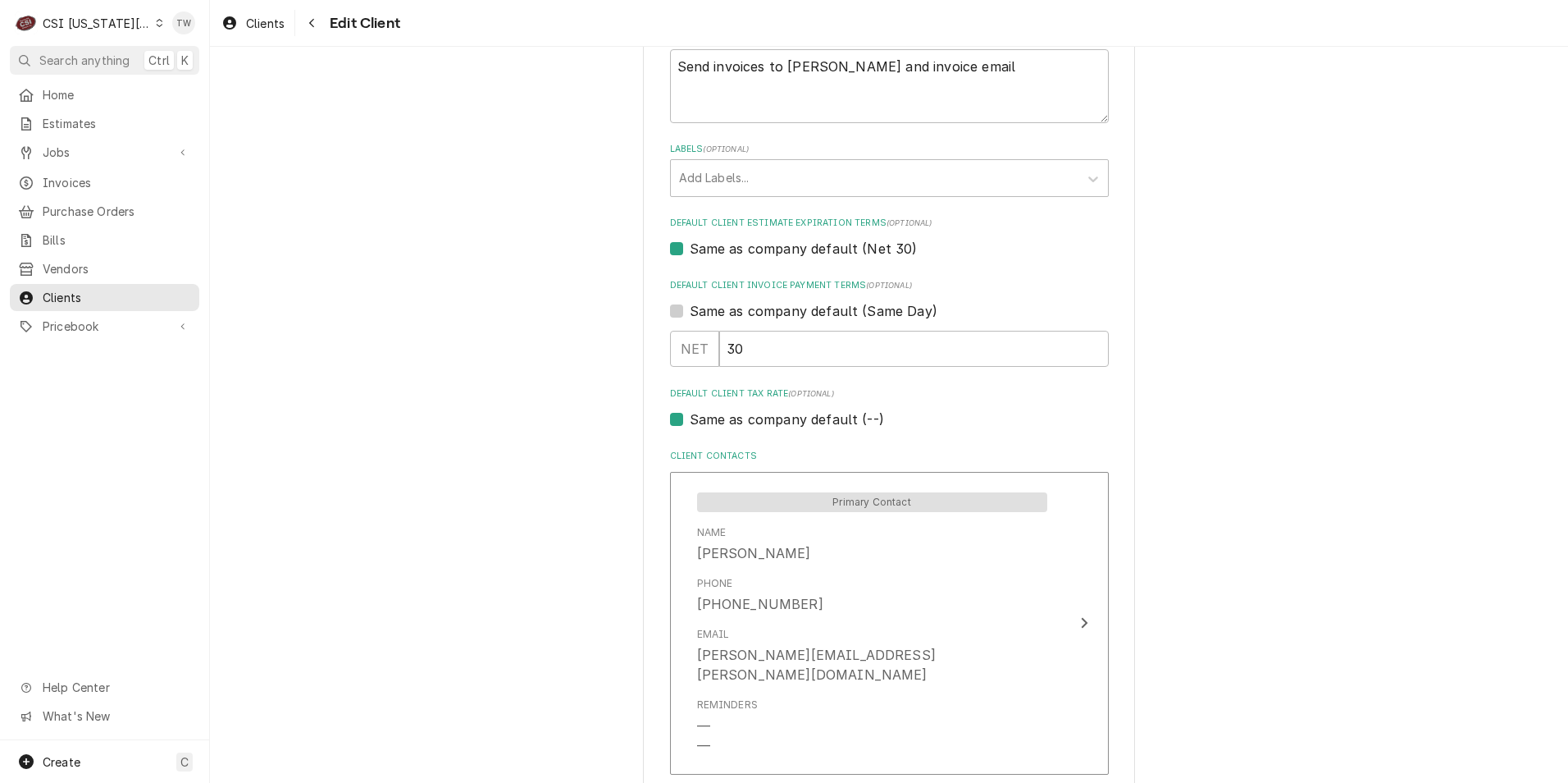
scroll to position [738, 0]
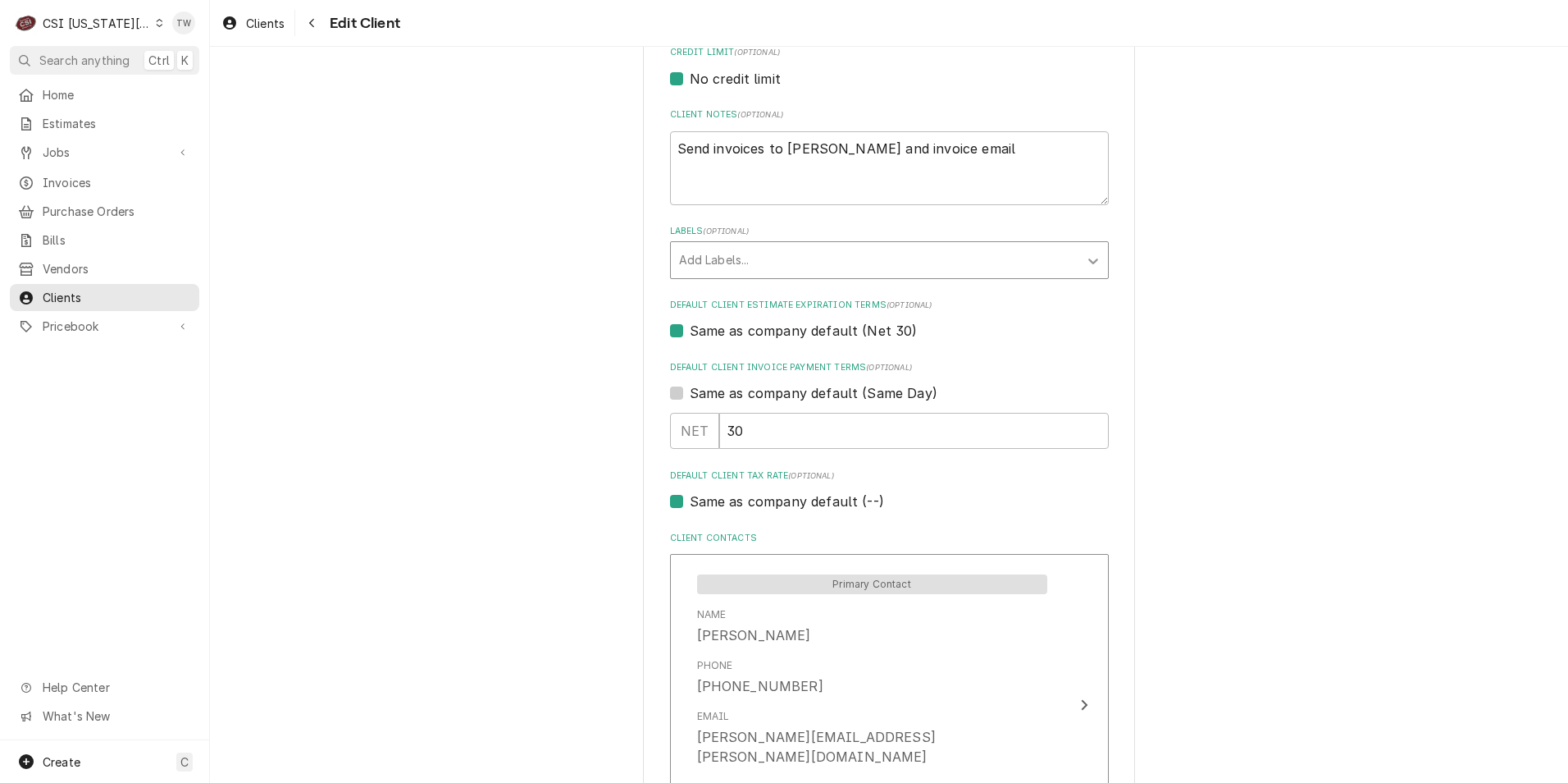
click at [1098, 265] on div "Labels" at bounding box center [1092, 258] width 29 height 31
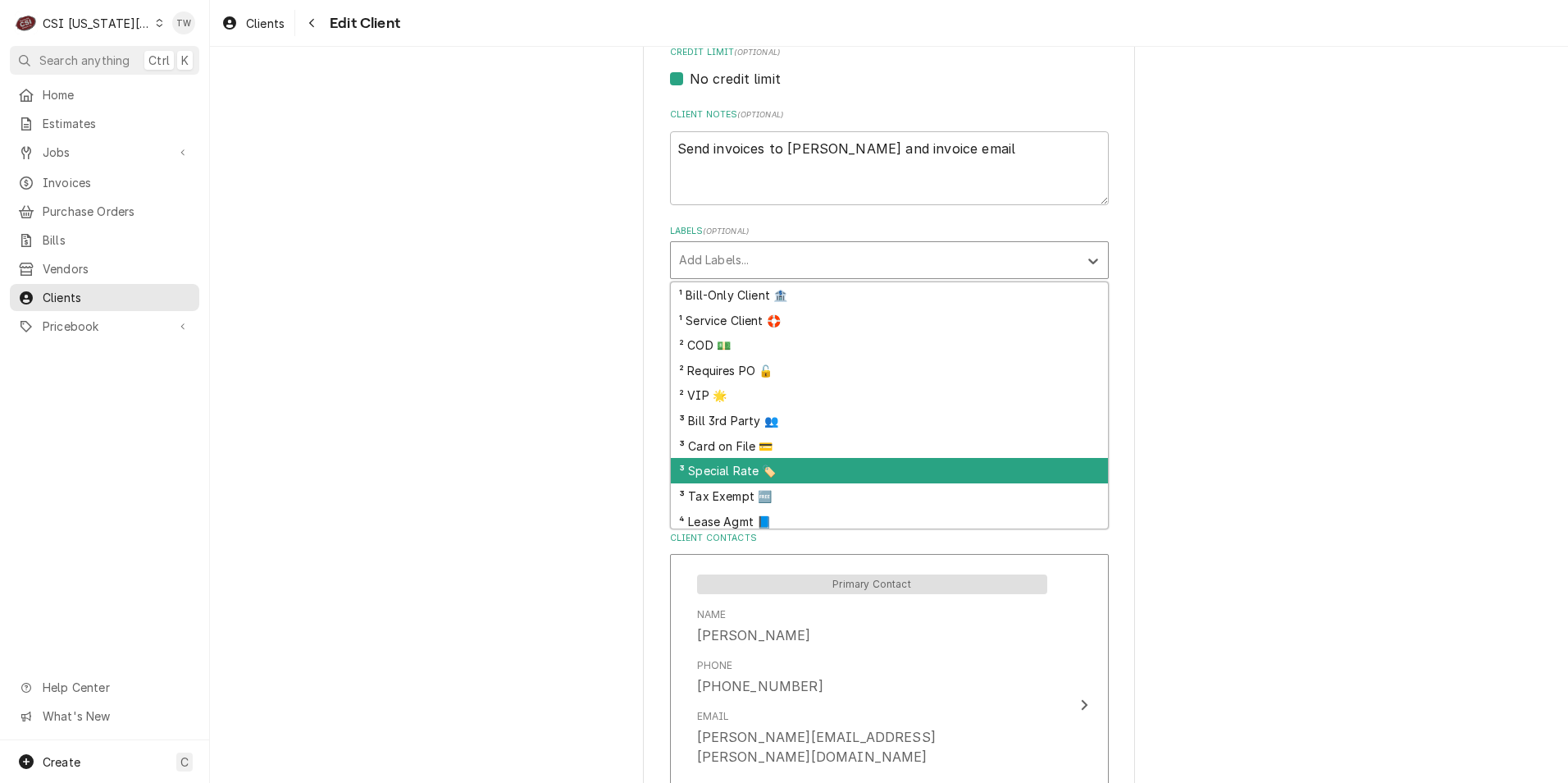
scroll to position [56, 0]
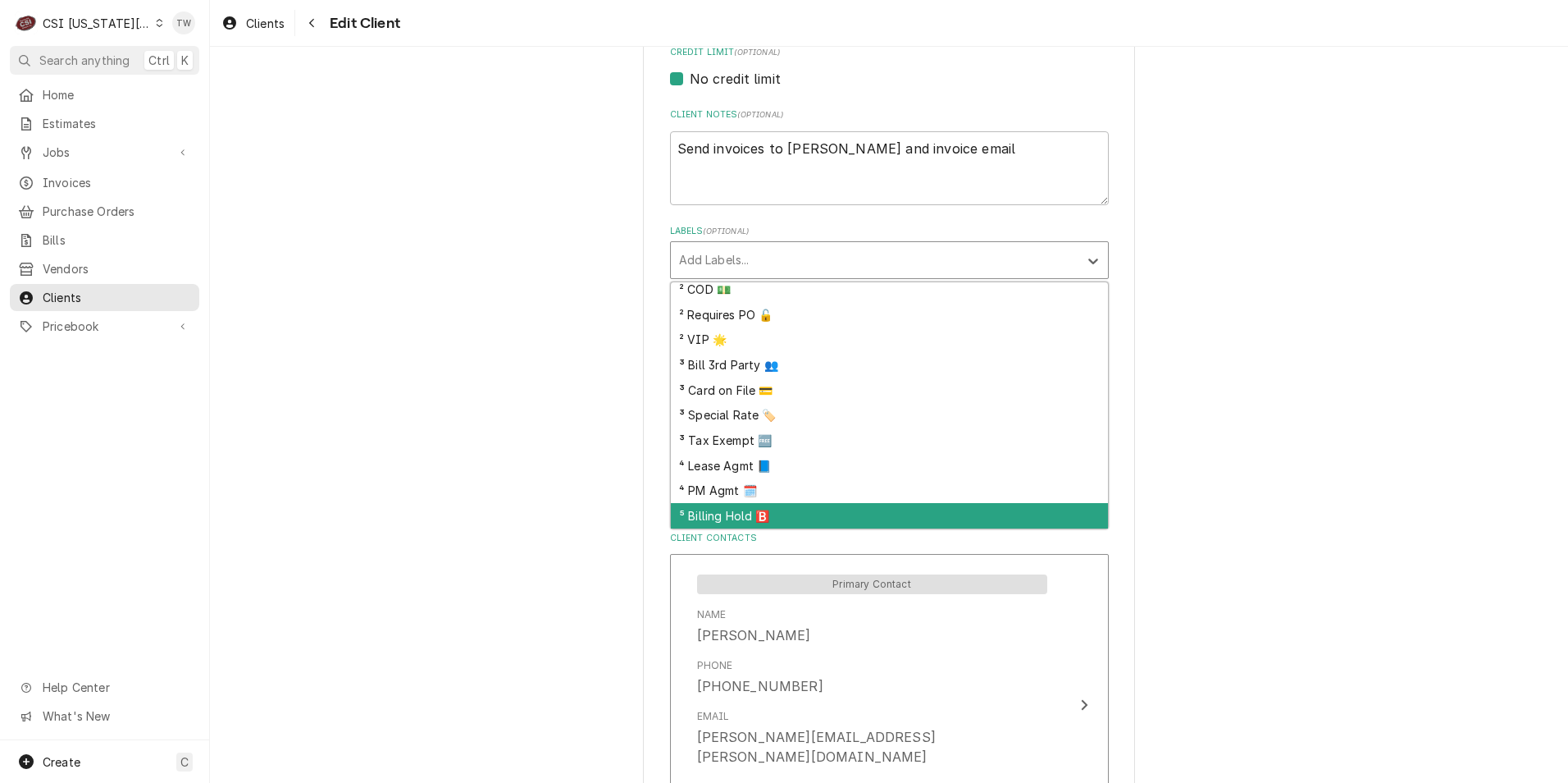
click at [728, 512] on div "⁵ Billing Hold 🅱️" at bounding box center [889, 515] width 437 height 25
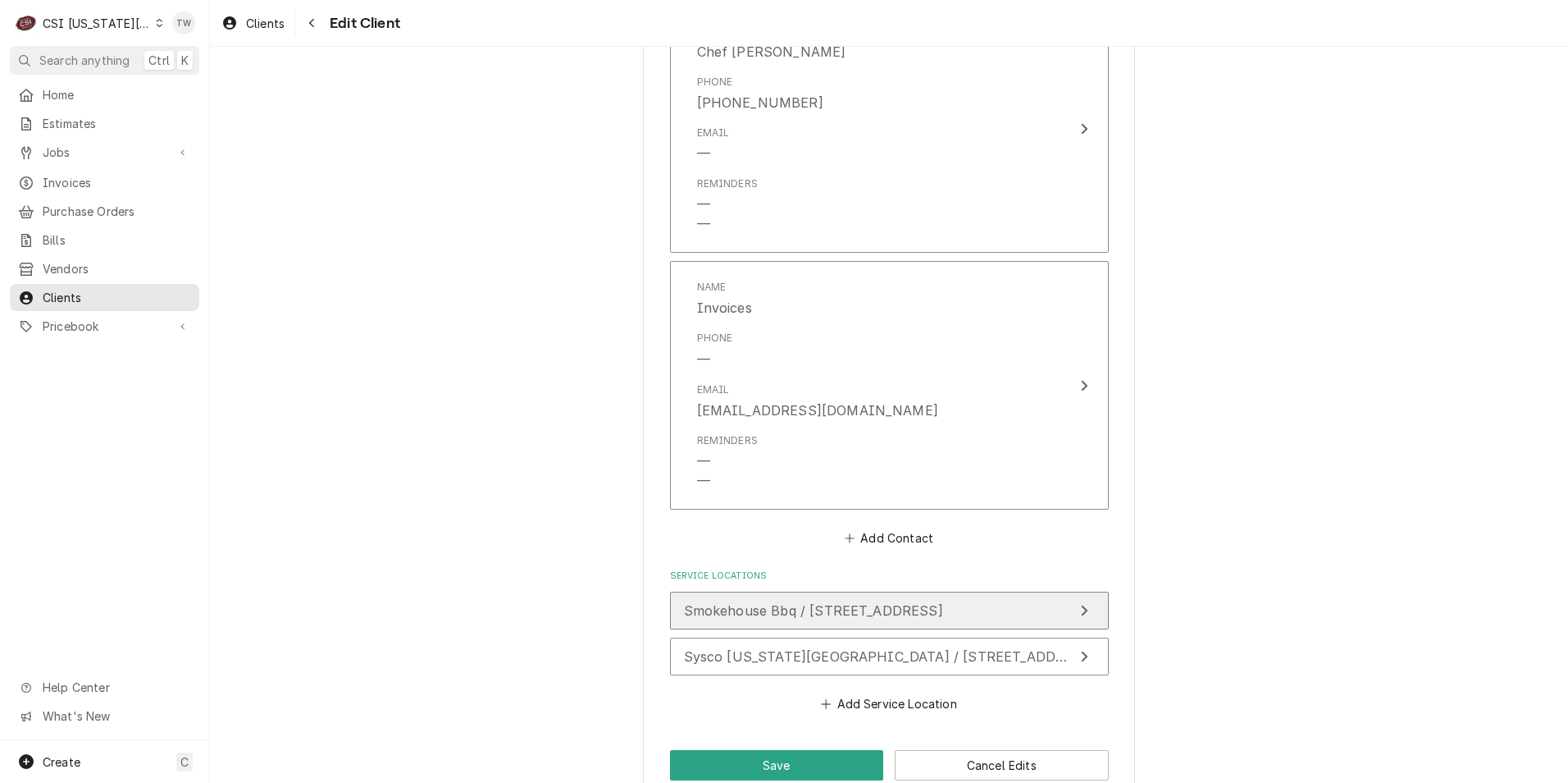
scroll to position [1868, 0]
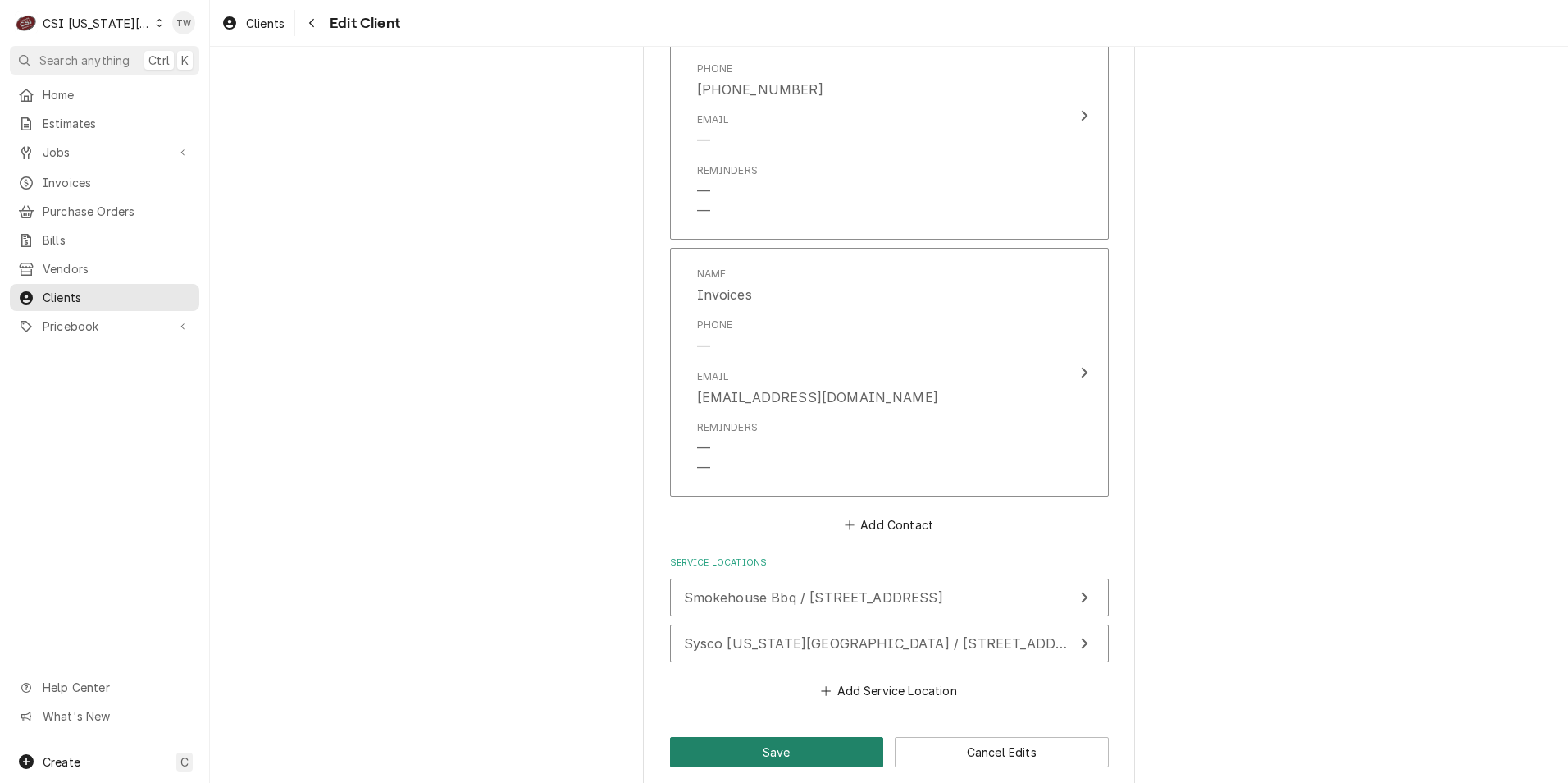
click at [757, 737] on button "Save" at bounding box center [777, 752] width 214 height 30
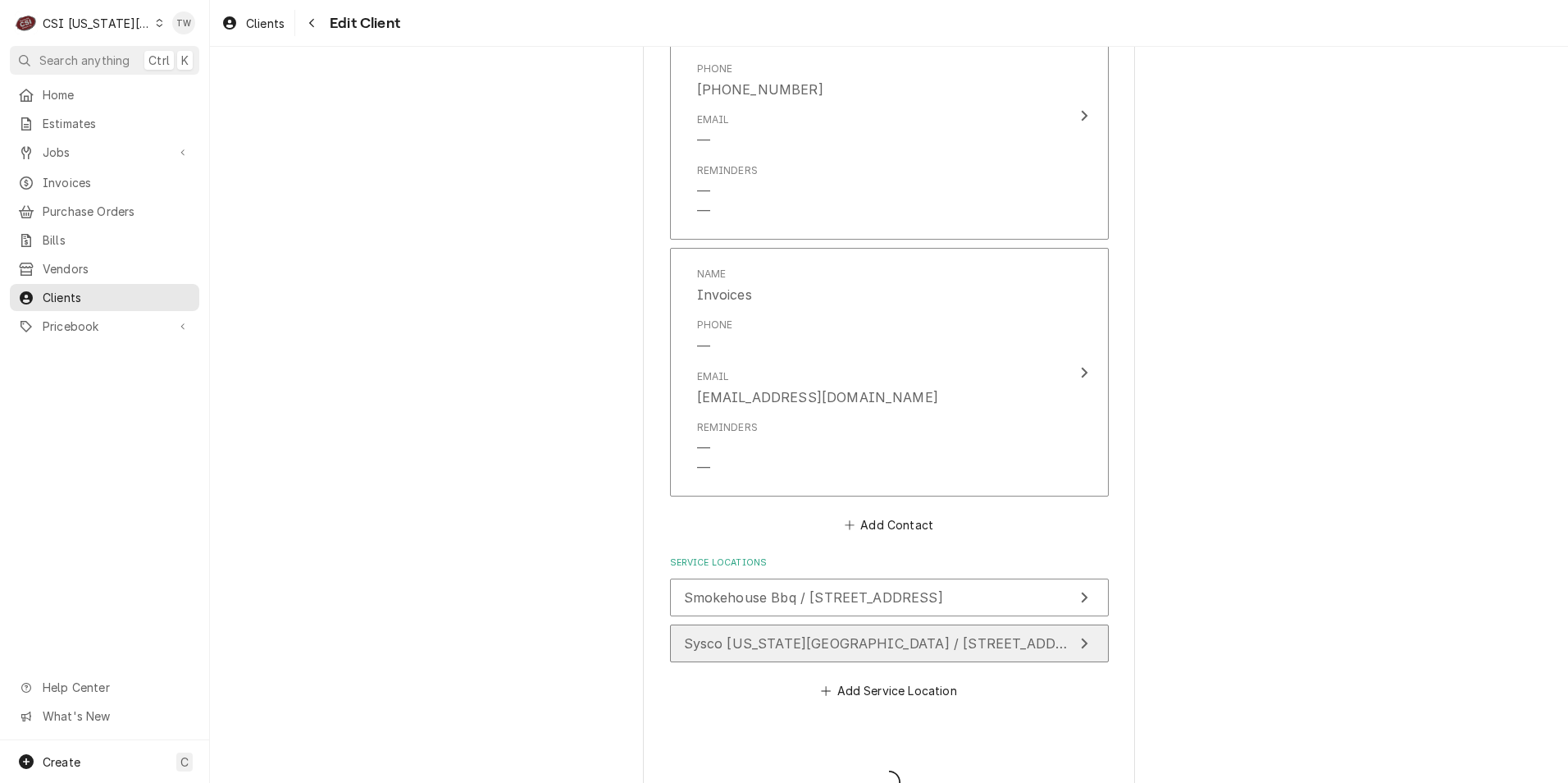
type textarea "x"
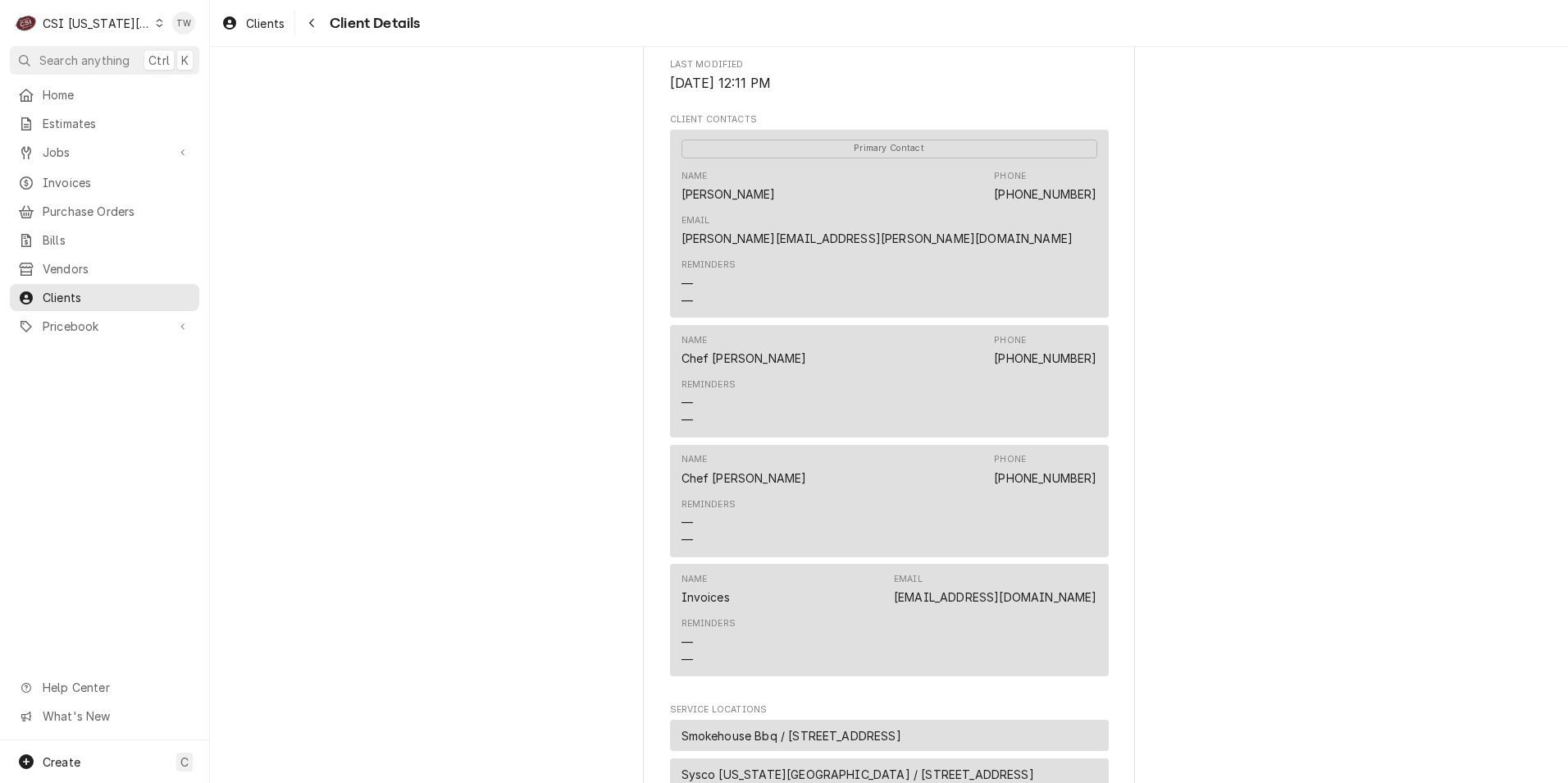
scroll to position [493, 0]
